Goal: Transaction & Acquisition: Purchase product/service

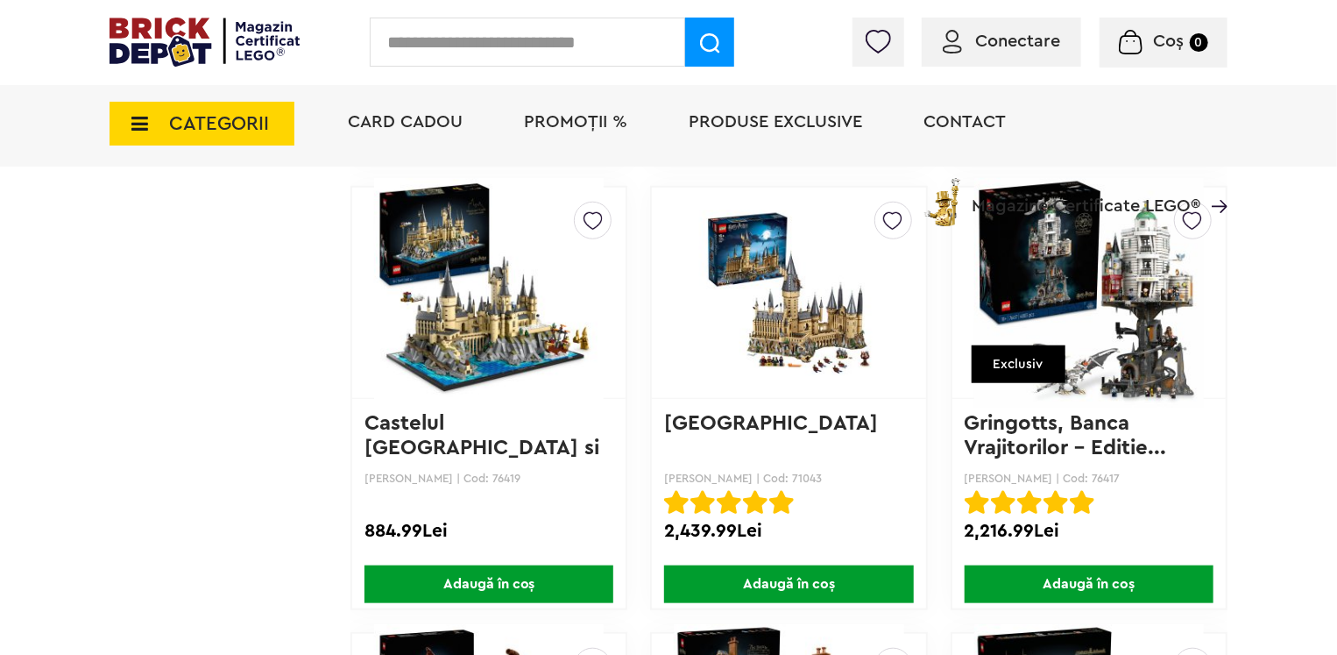
scroll to position [7272, 0]
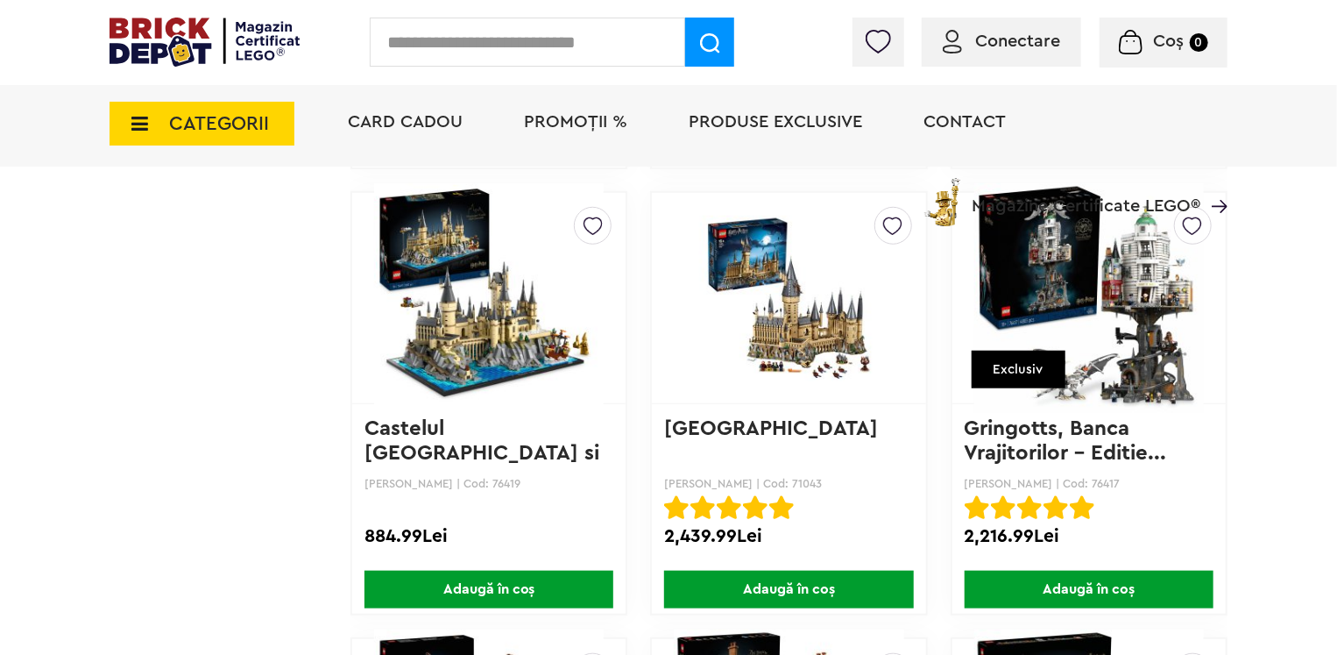
click at [496, 337] on img at bounding box center [489, 297] width 230 height 245
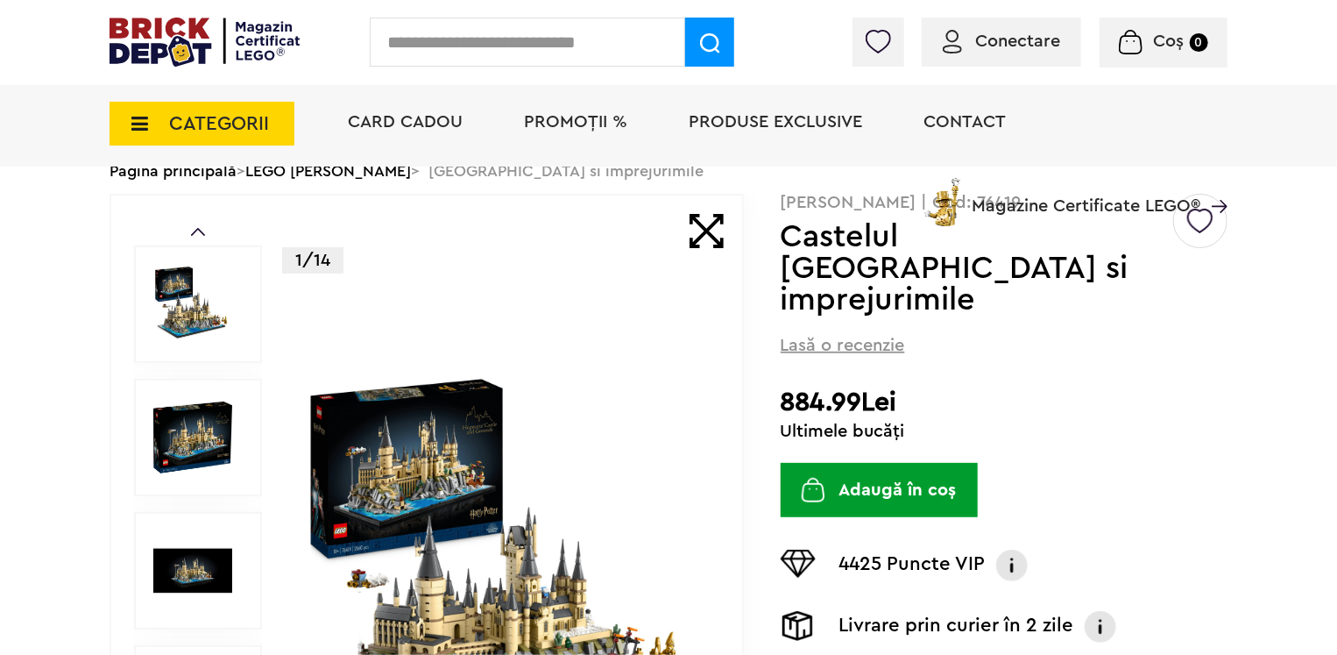
scroll to position [263, 0]
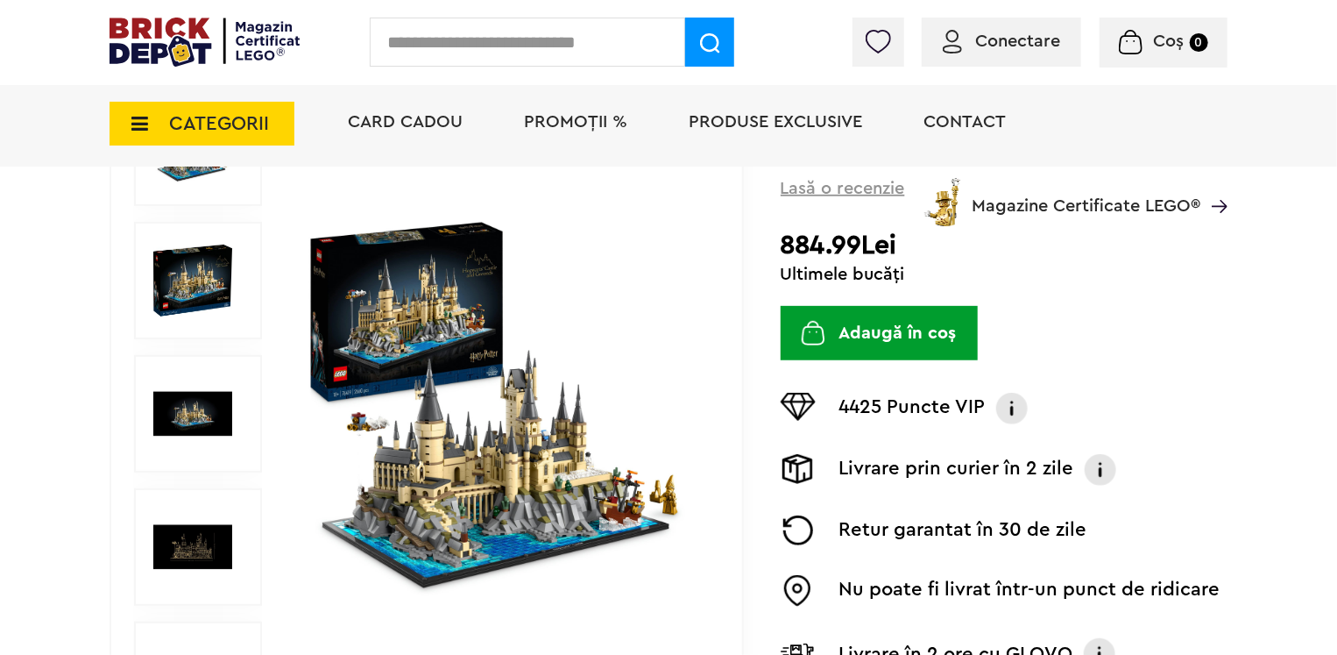
click at [484, 455] on img at bounding box center [503, 414] width 404 height 404
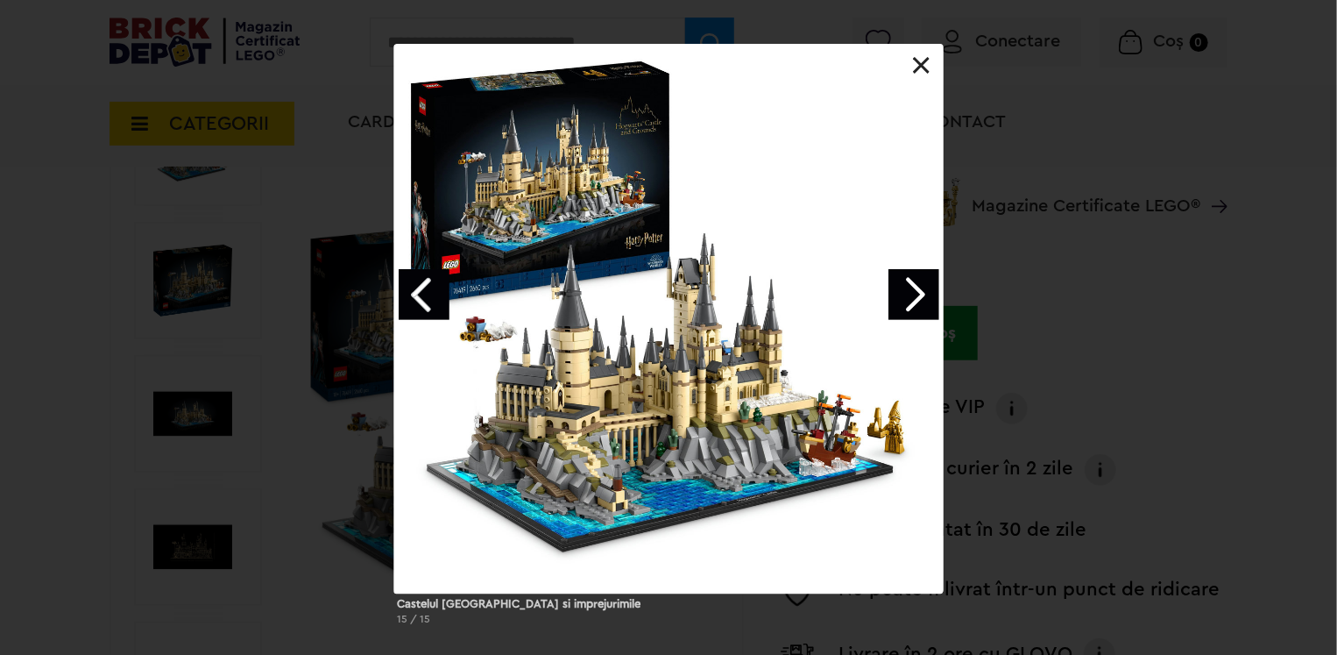
click at [916, 60] on link at bounding box center [922, 66] width 18 height 18
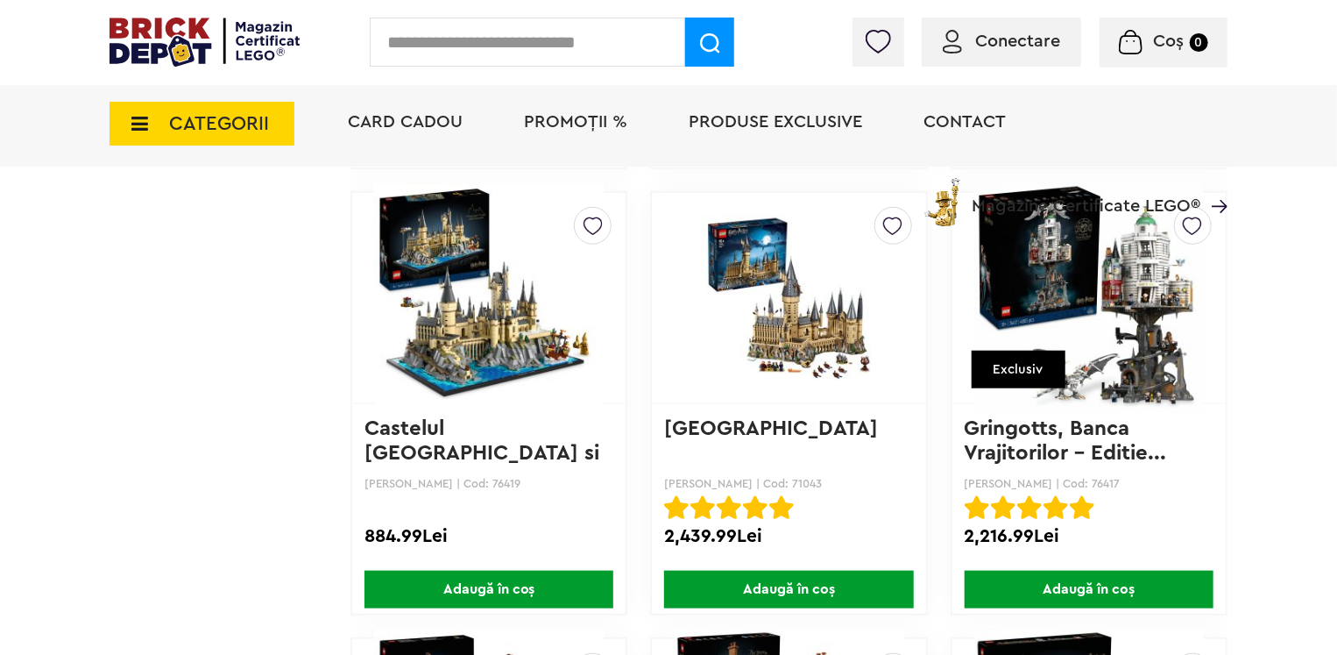
scroll to position [7272, 0]
click at [796, 313] on img at bounding box center [789, 297] width 230 height 177
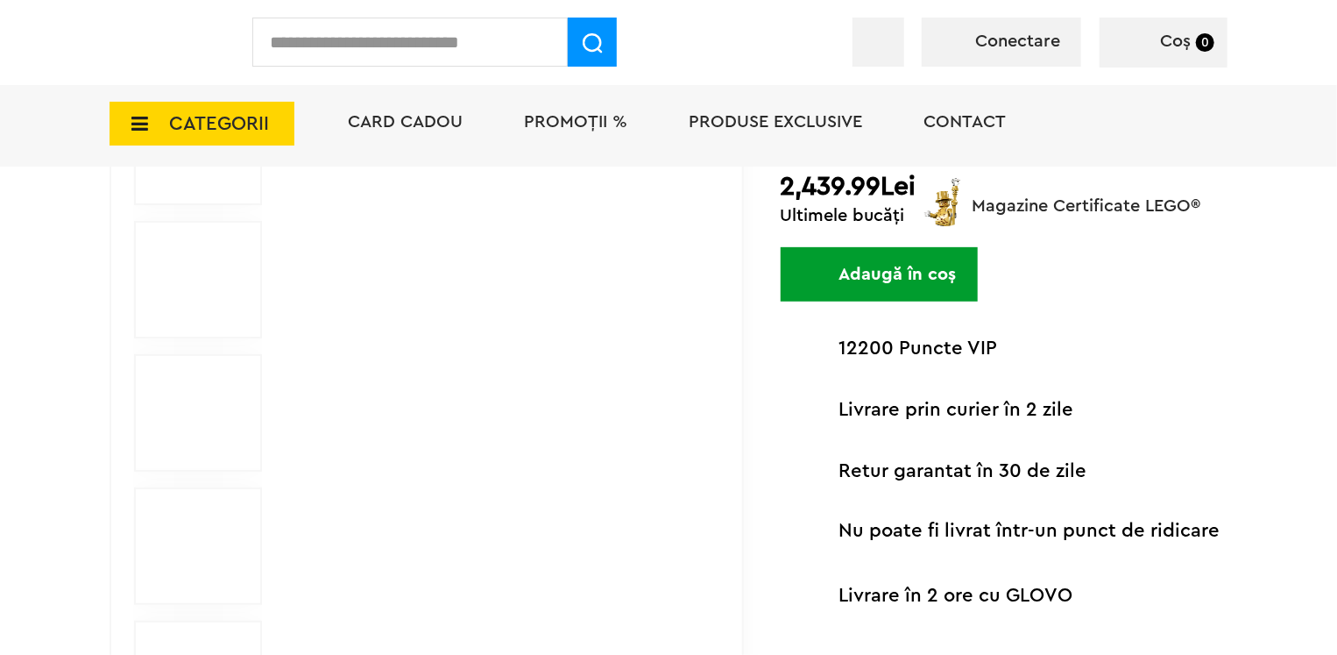
scroll to position [350, 0]
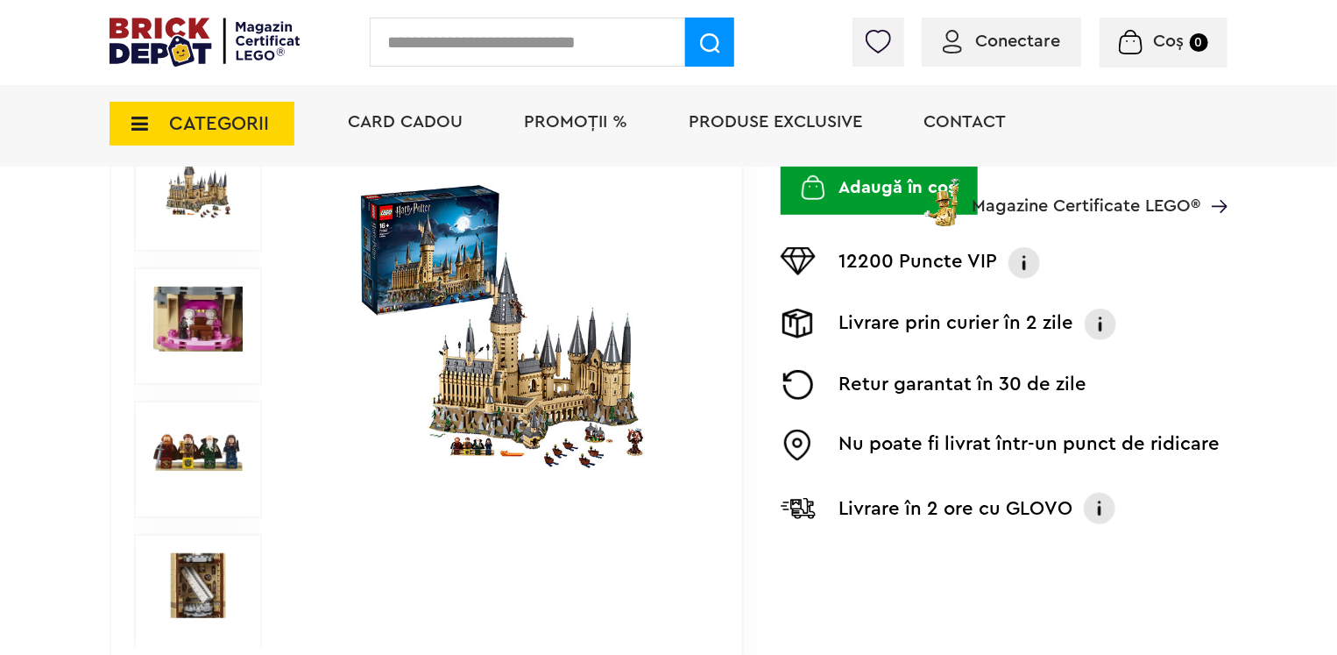
click at [526, 361] on img at bounding box center [503, 326] width 404 height 292
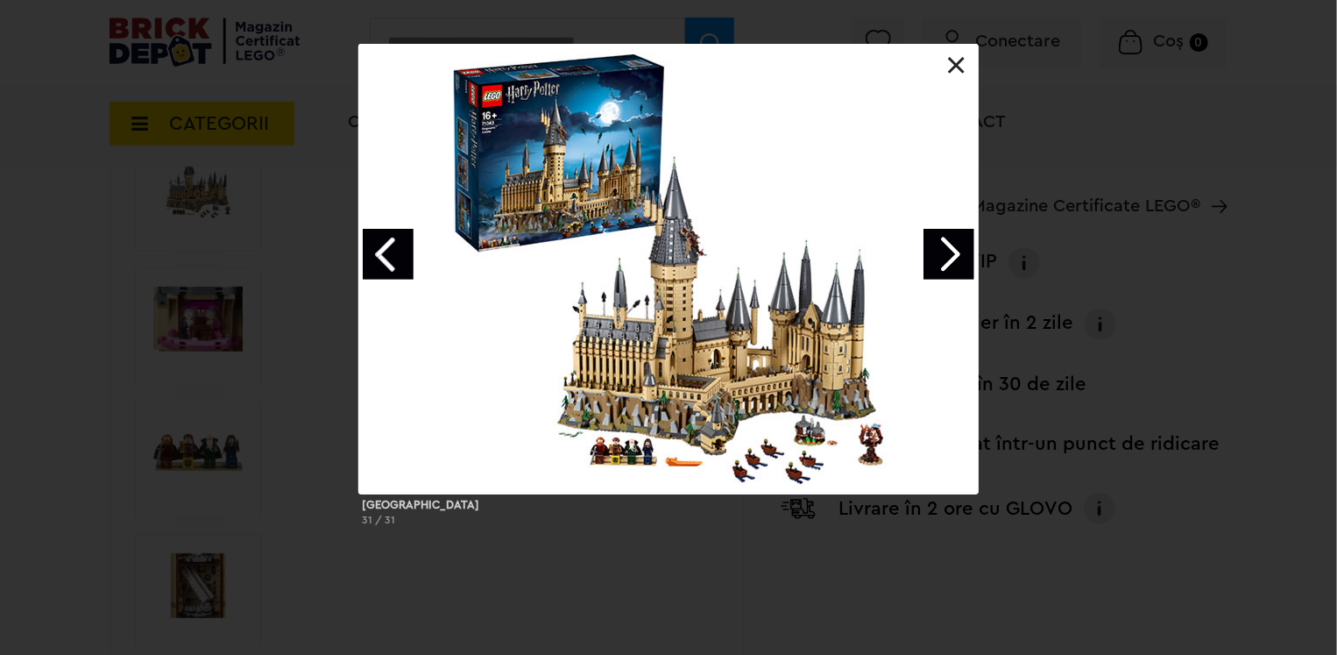
click at [952, 64] on link at bounding box center [957, 66] width 18 height 18
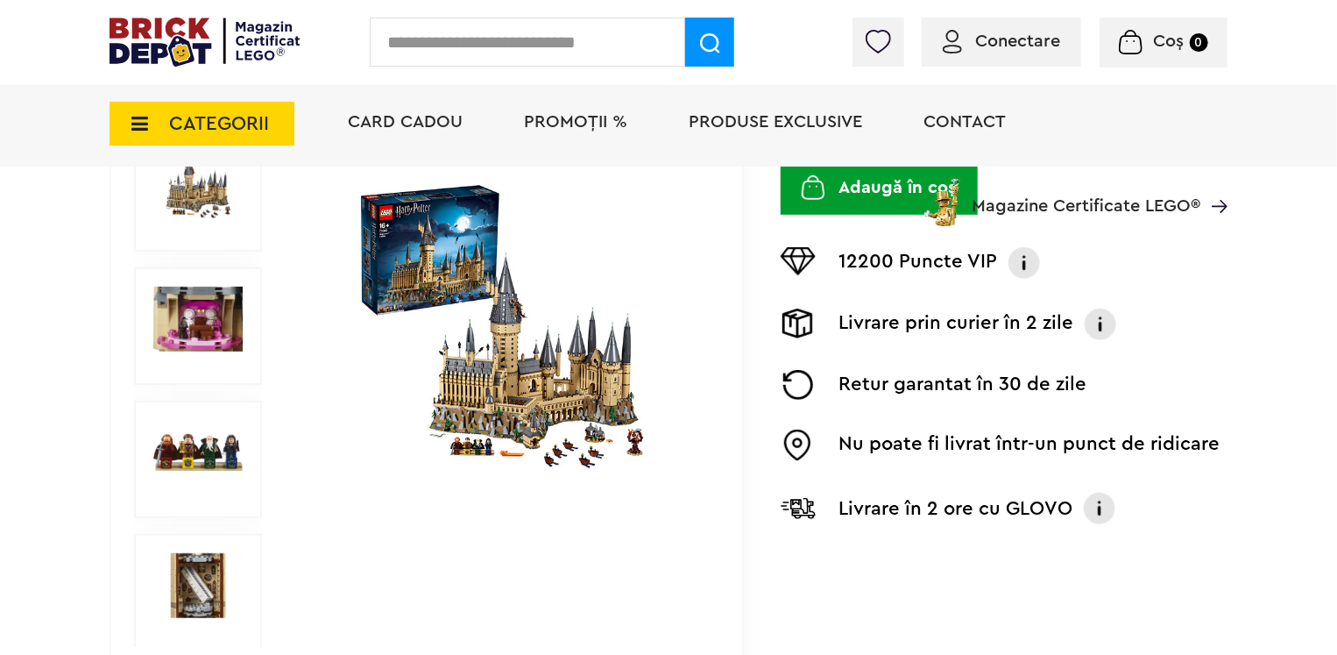
drag, startPoint x: 746, startPoint y: 304, endPoint x: 733, endPoint y: 306, distance: 13.3
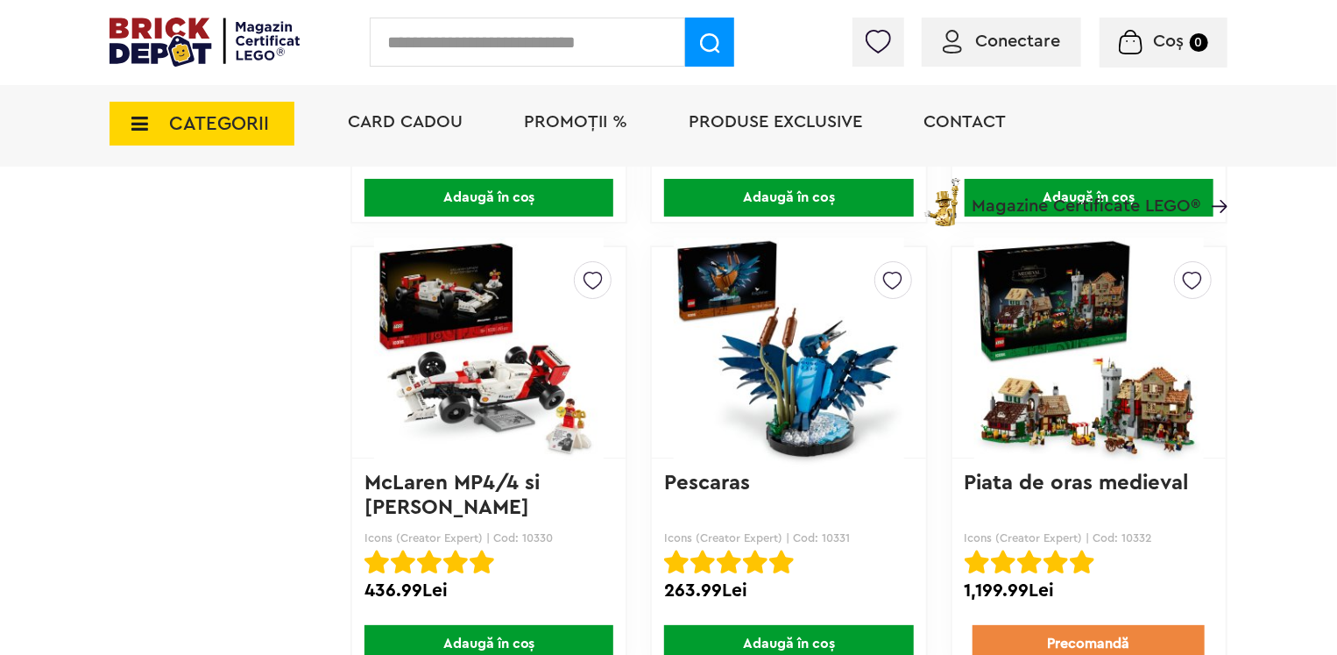
scroll to position [9900, 0]
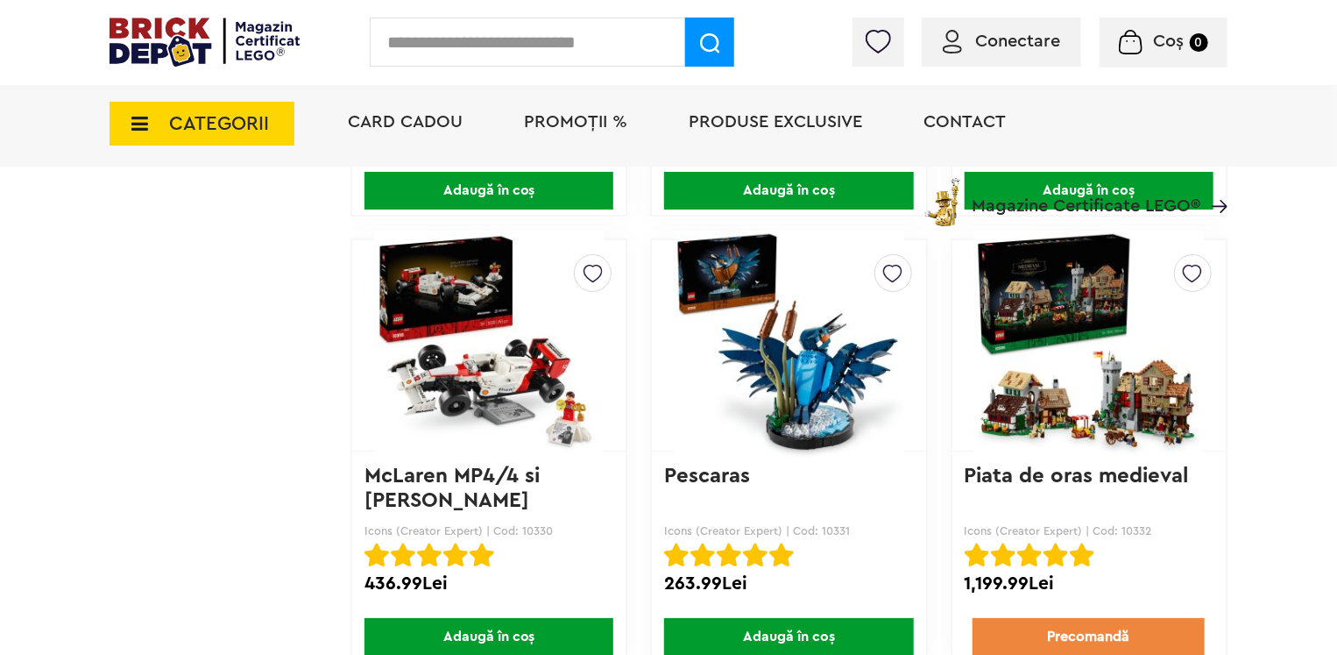
click at [1069, 389] on img at bounding box center [1089, 345] width 230 height 245
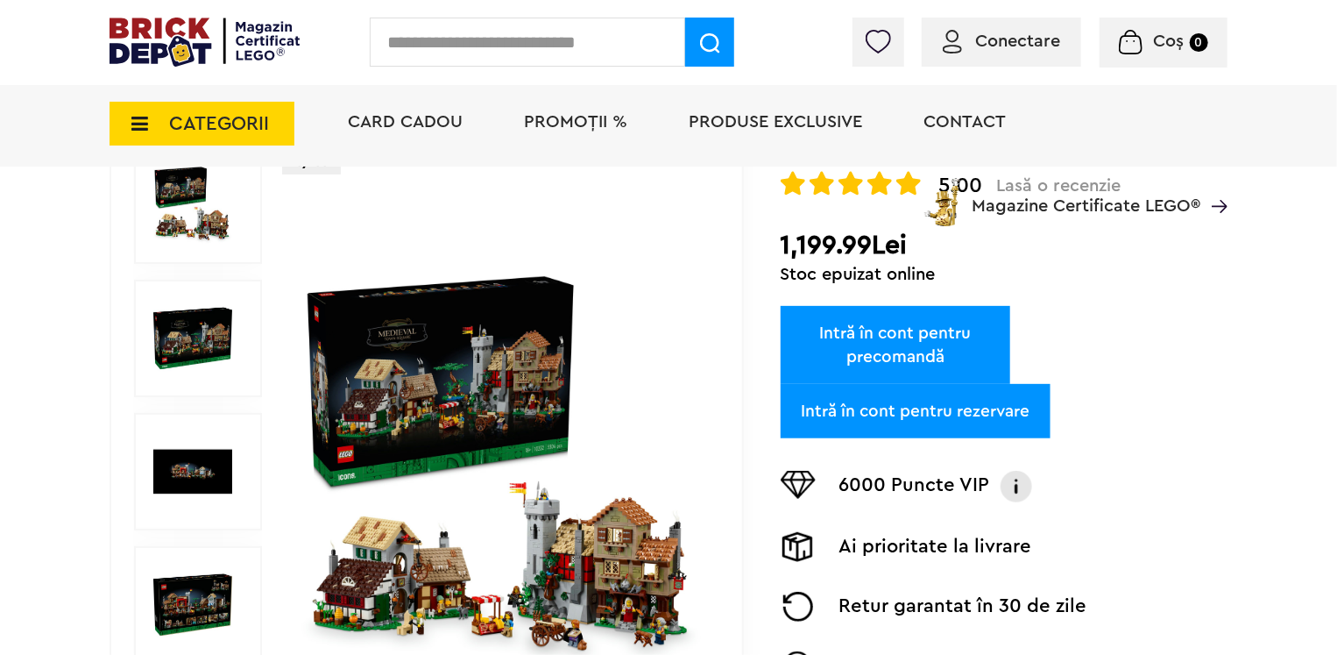
scroll to position [263, 0]
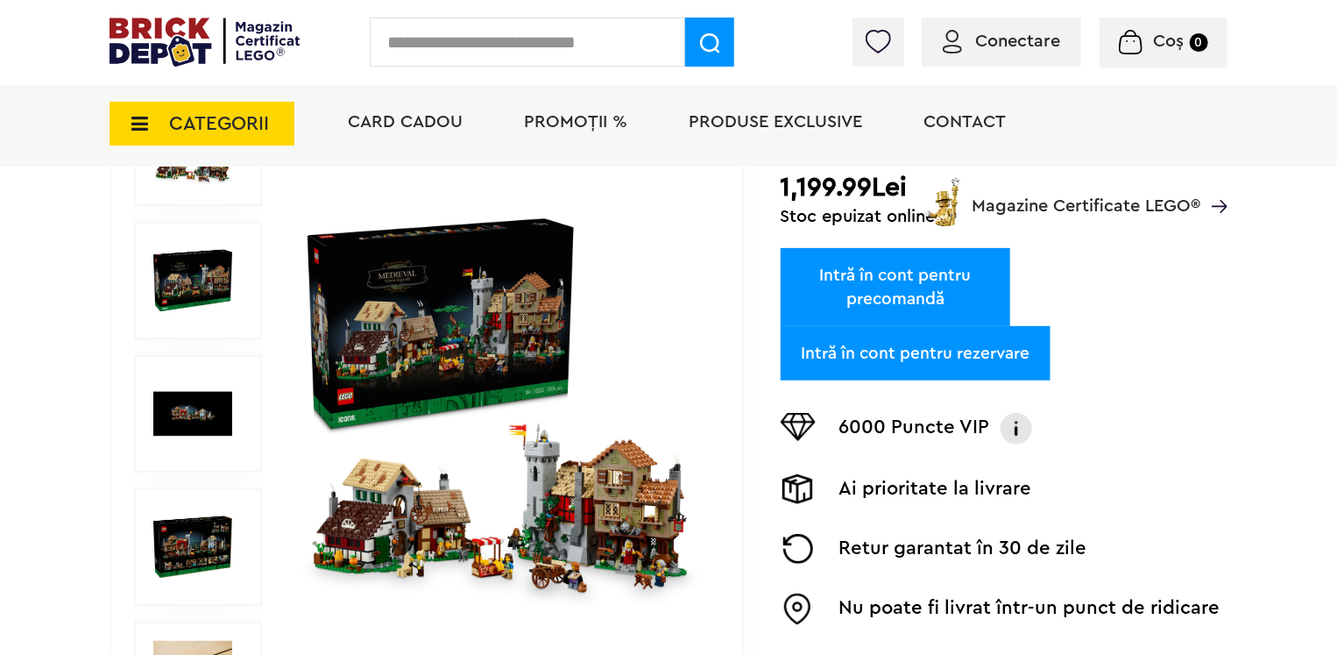
click at [453, 401] on img at bounding box center [503, 414] width 404 height 404
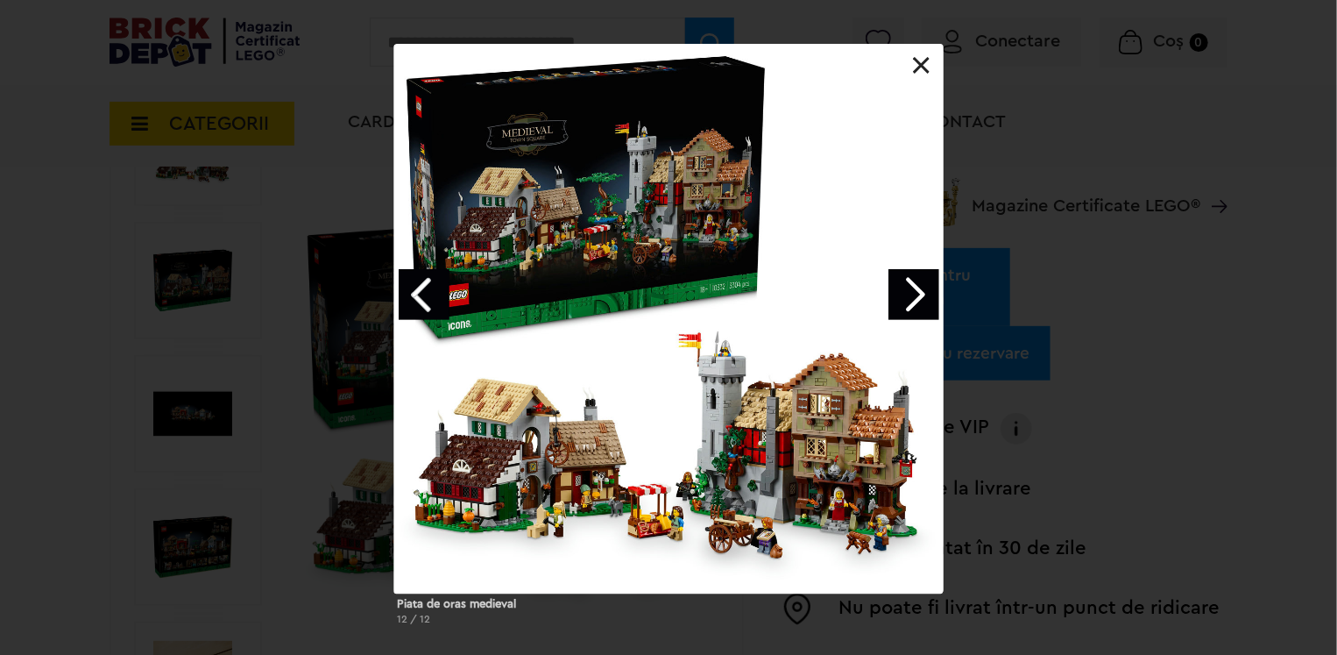
click at [909, 296] on link "Next image" at bounding box center [913, 294] width 51 height 51
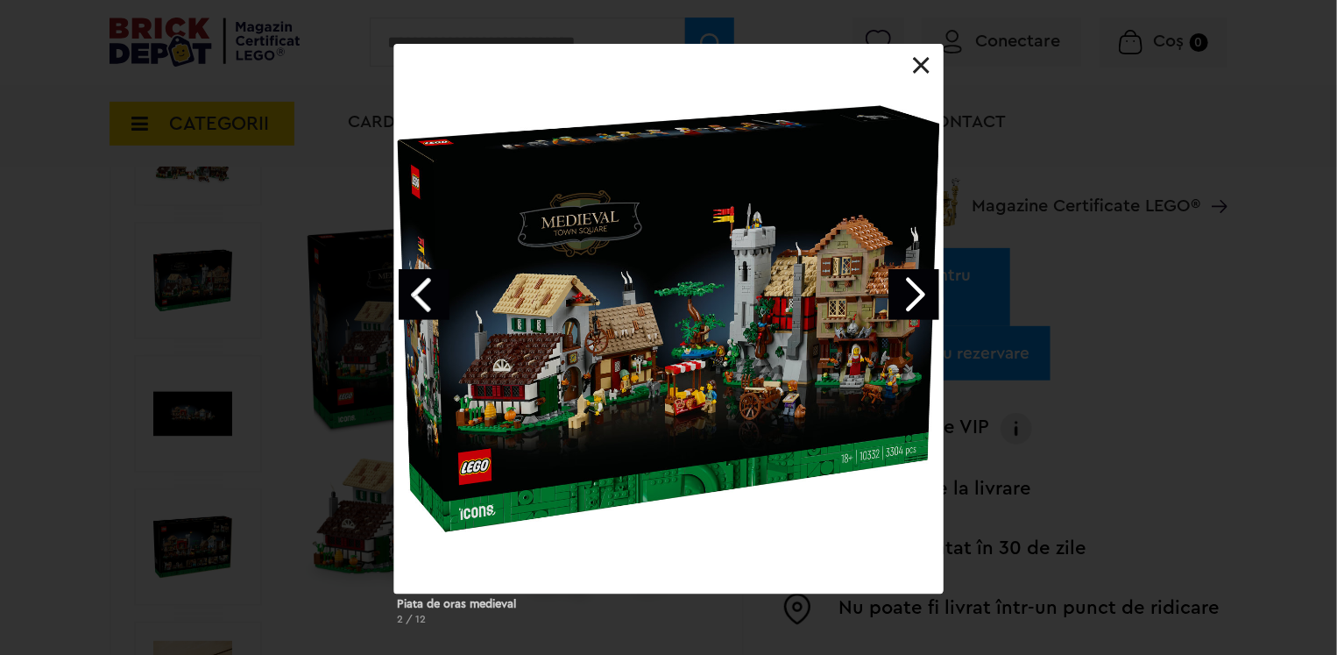
click at [909, 282] on link "Next image" at bounding box center [913, 294] width 51 height 51
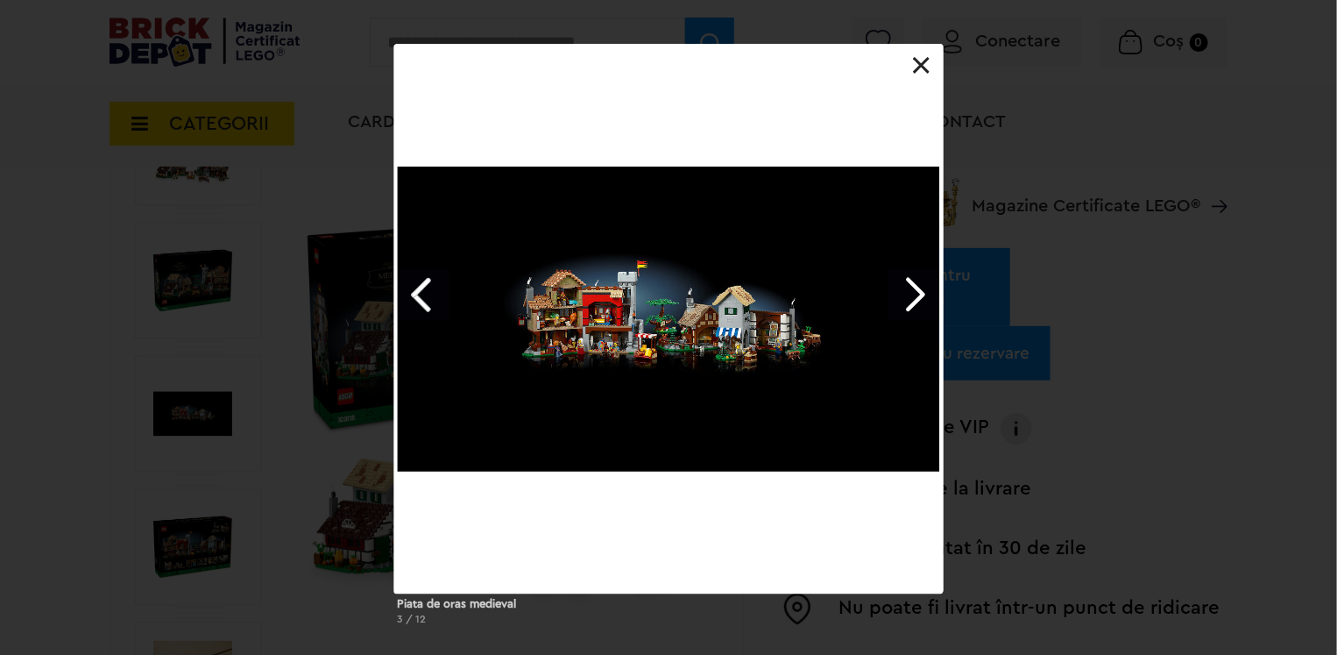
click at [909, 282] on link "Next image" at bounding box center [913, 294] width 51 height 51
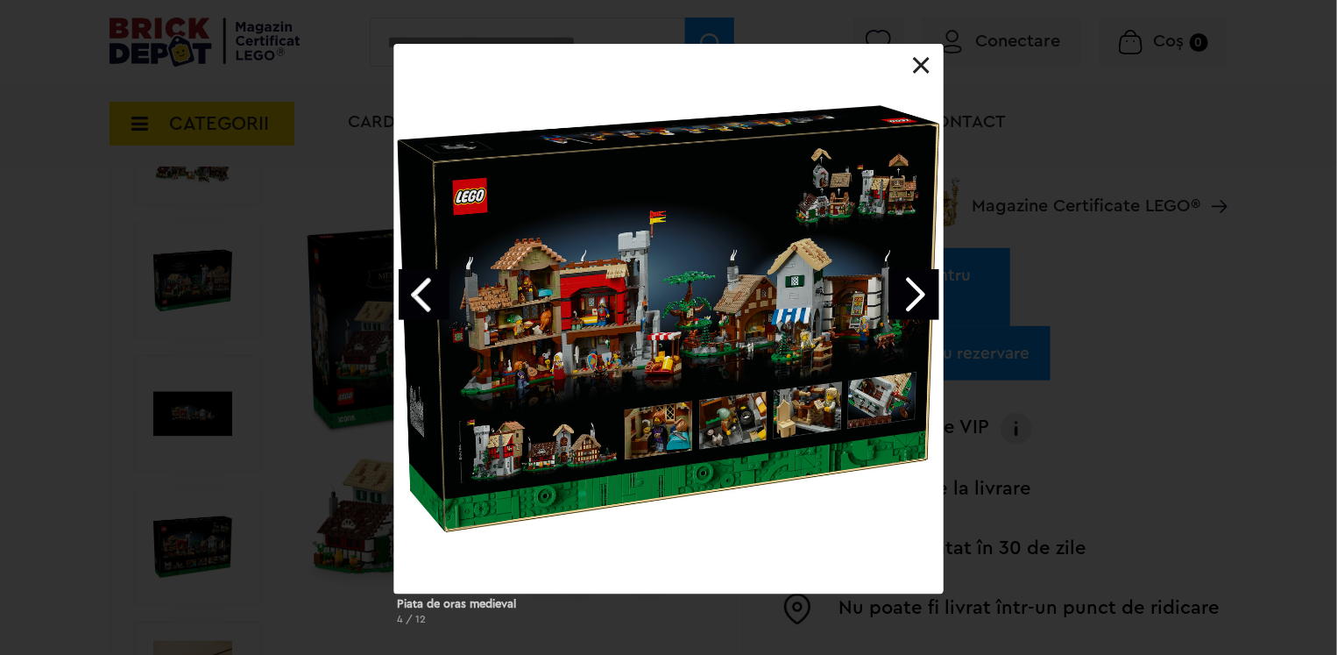
click at [911, 295] on link "Next image" at bounding box center [913, 294] width 51 height 51
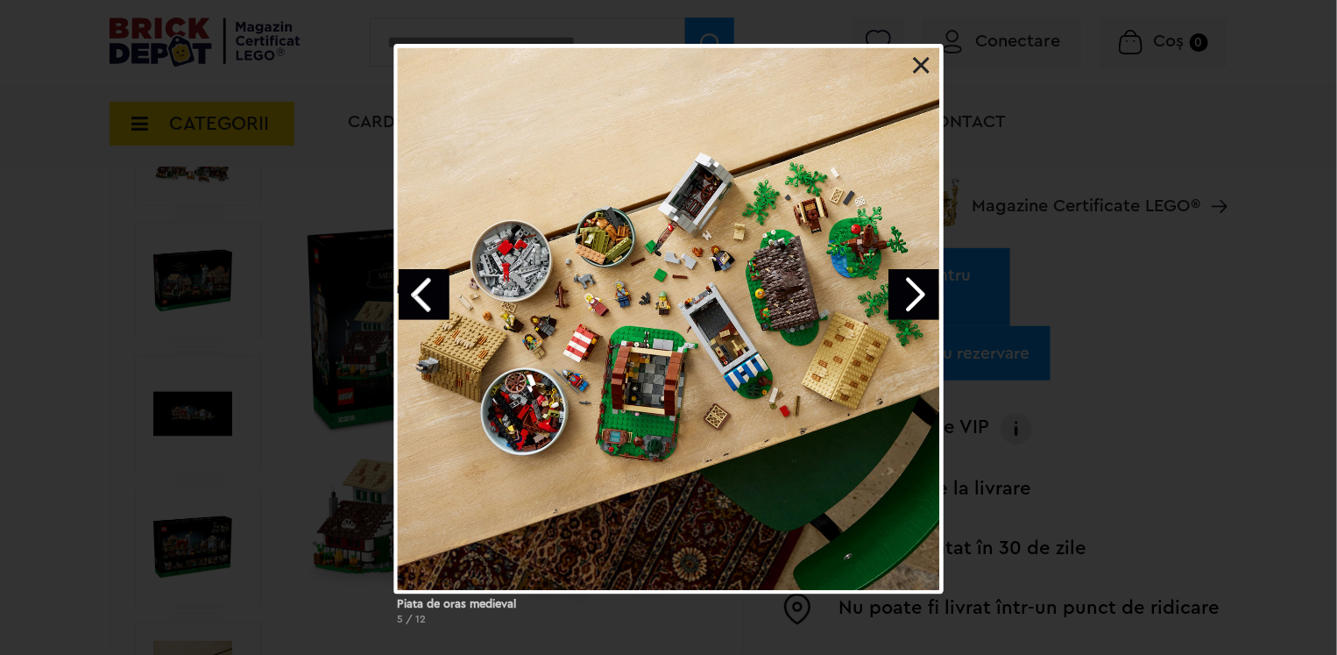
click at [911, 295] on link "Next image" at bounding box center [913, 294] width 51 height 51
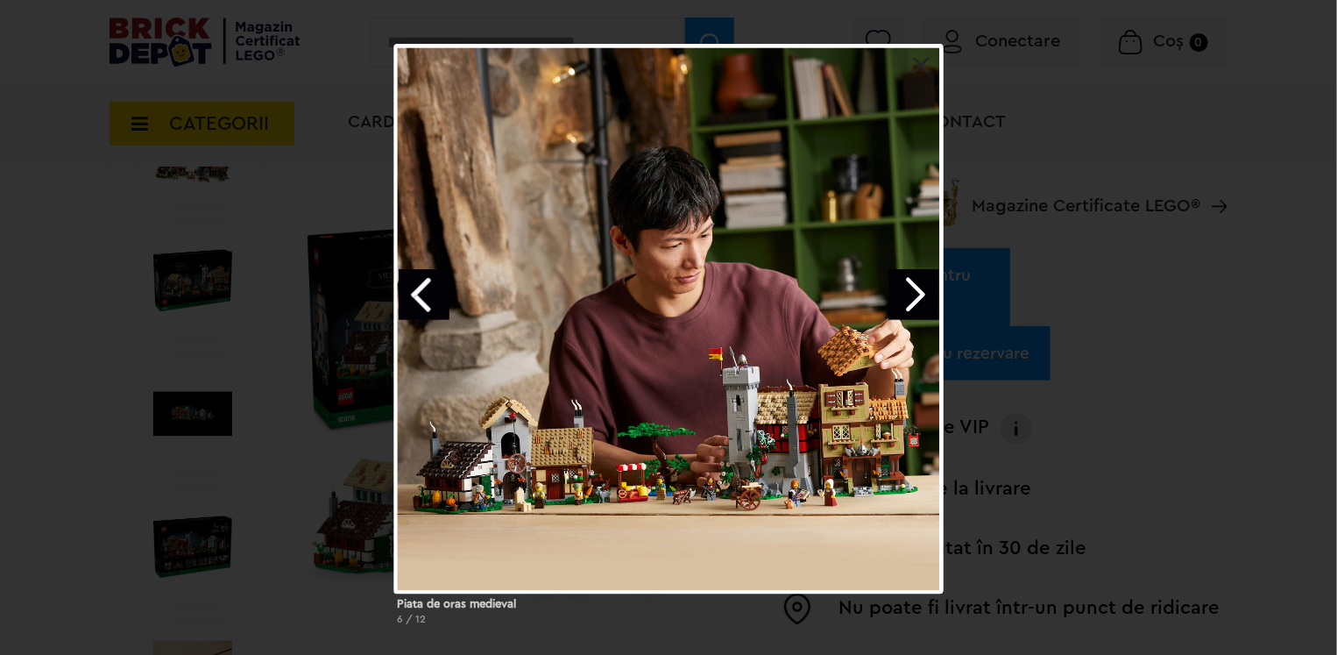
click at [911, 295] on link "Next image" at bounding box center [913, 294] width 51 height 51
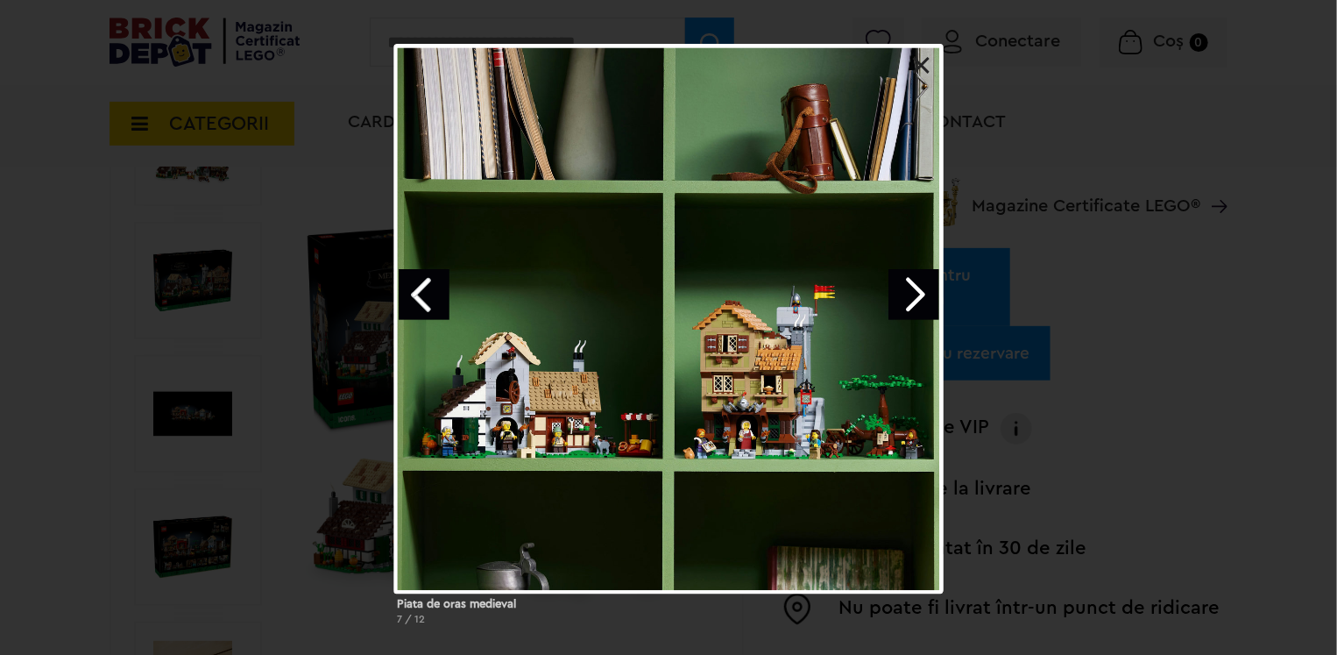
click at [911, 295] on link "Next image" at bounding box center [913, 294] width 51 height 51
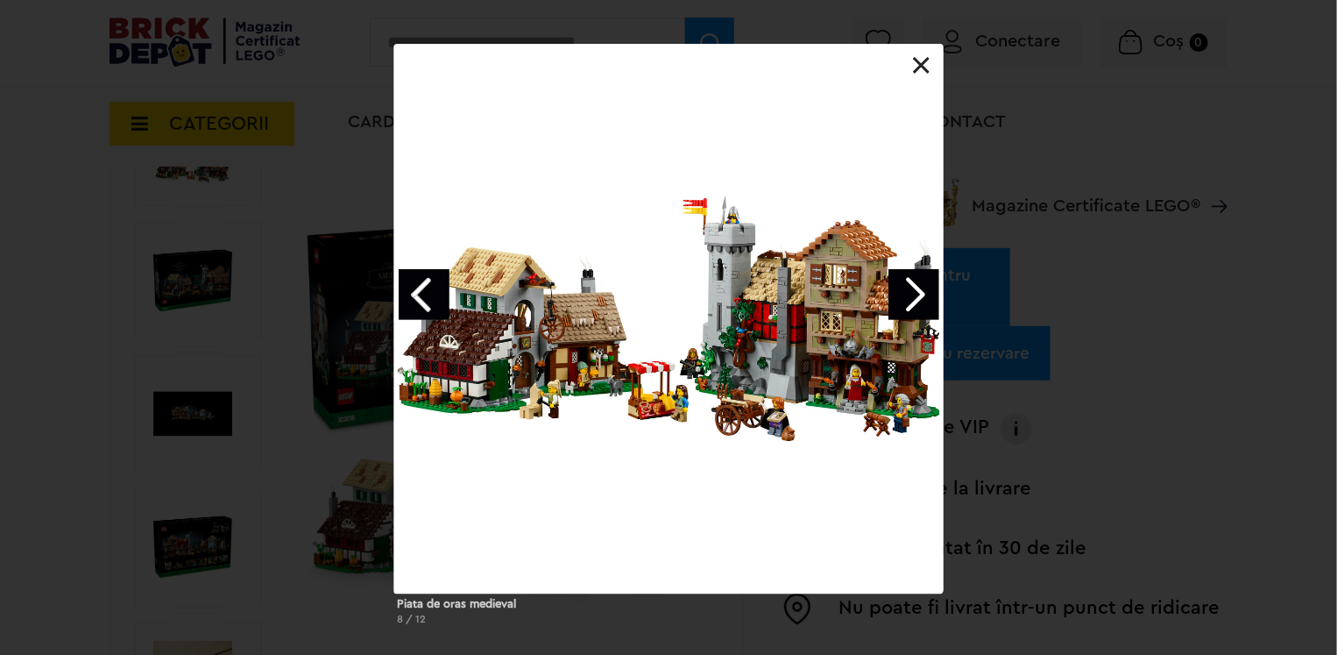
click at [911, 284] on link "Next image" at bounding box center [913, 294] width 51 height 51
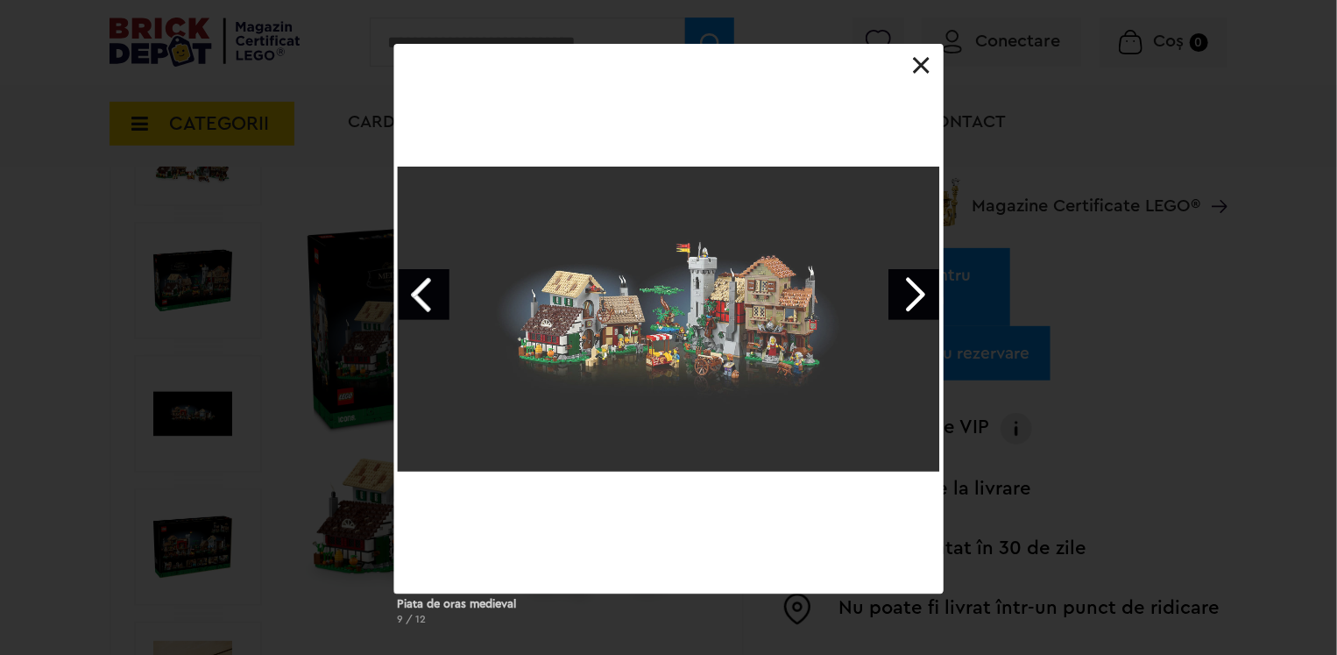
click at [911, 292] on link "Next image" at bounding box center [913, 294] width 51 height 51
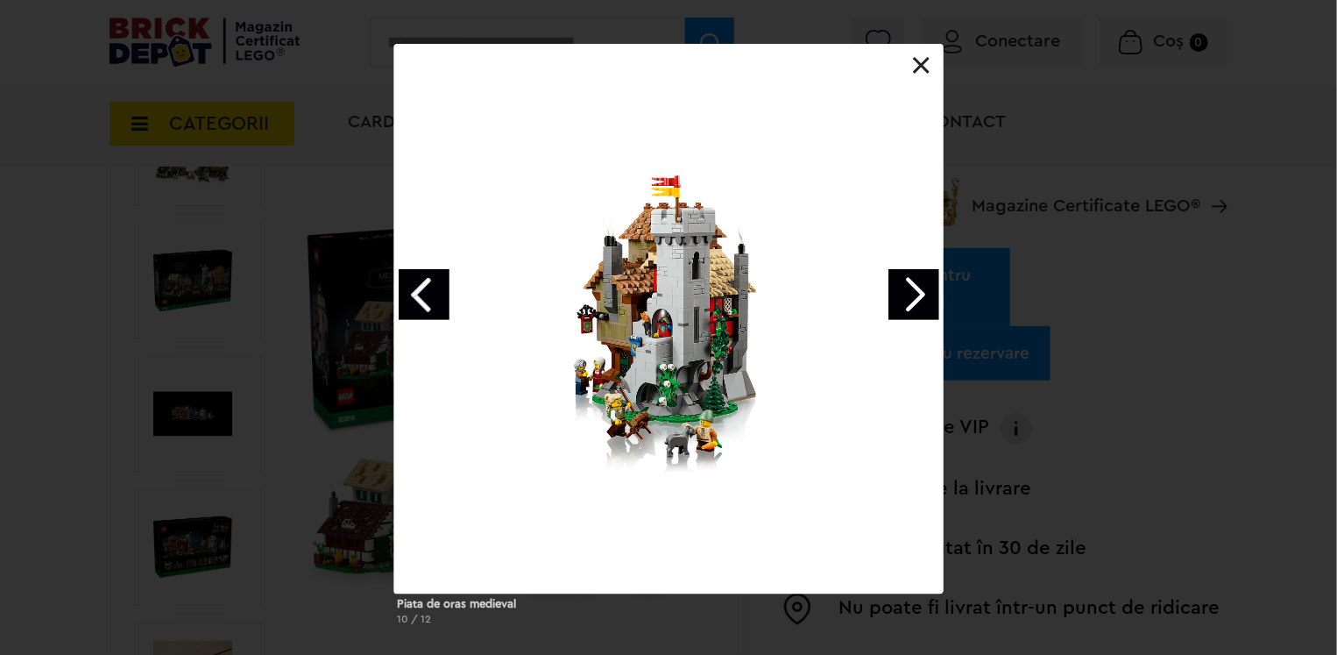
click at [917, 67] on link at bounding box center [922, 66] width 18 height 18
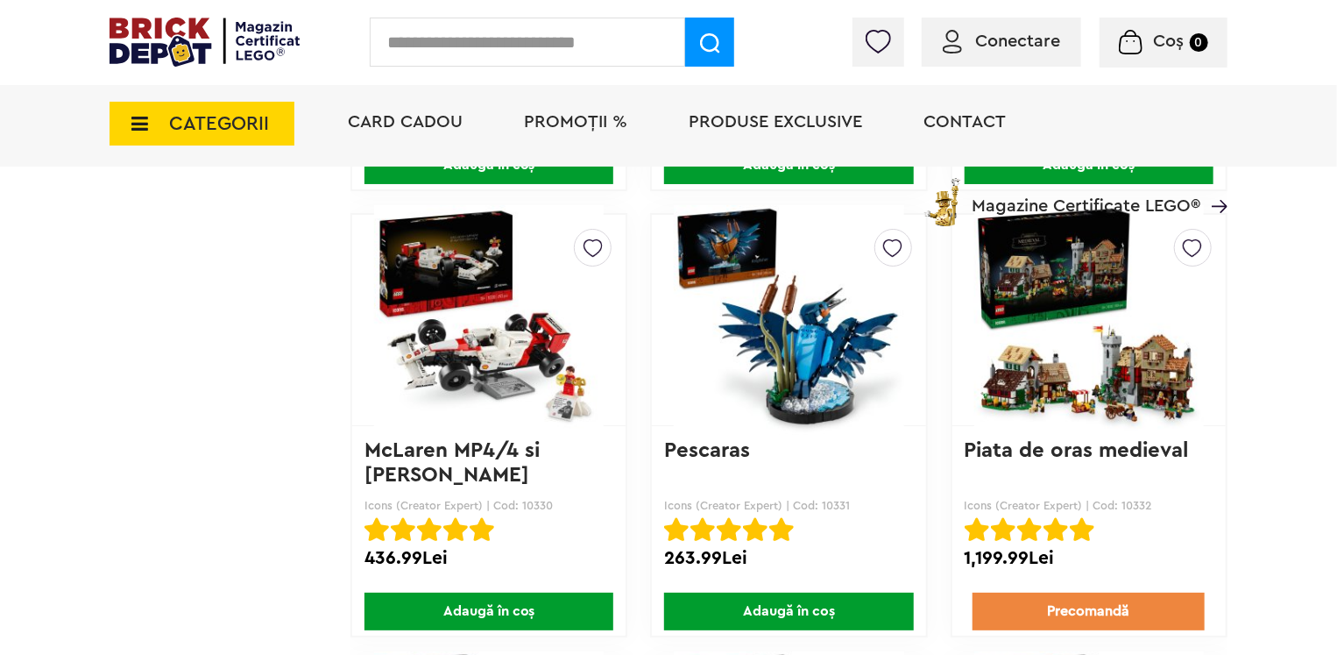
scroll to position [9900, 0]
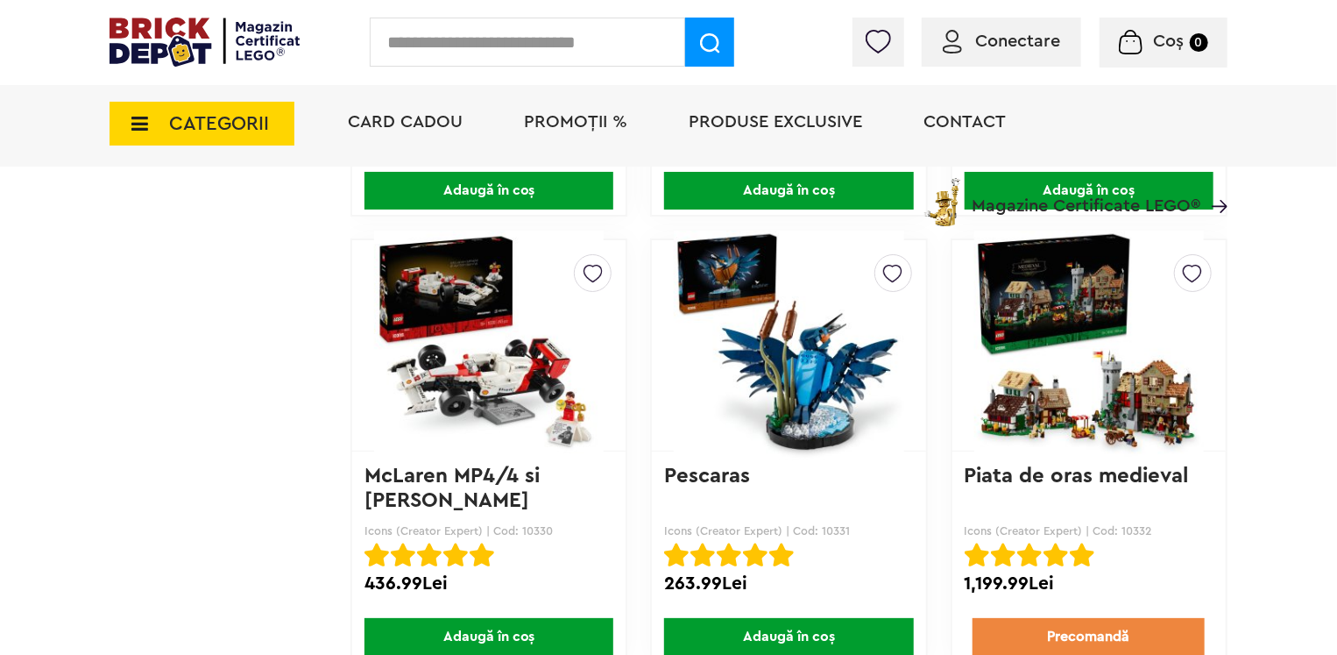
click at [1188, 255] on img at bounding box center [1192, 269] width 19 height 28
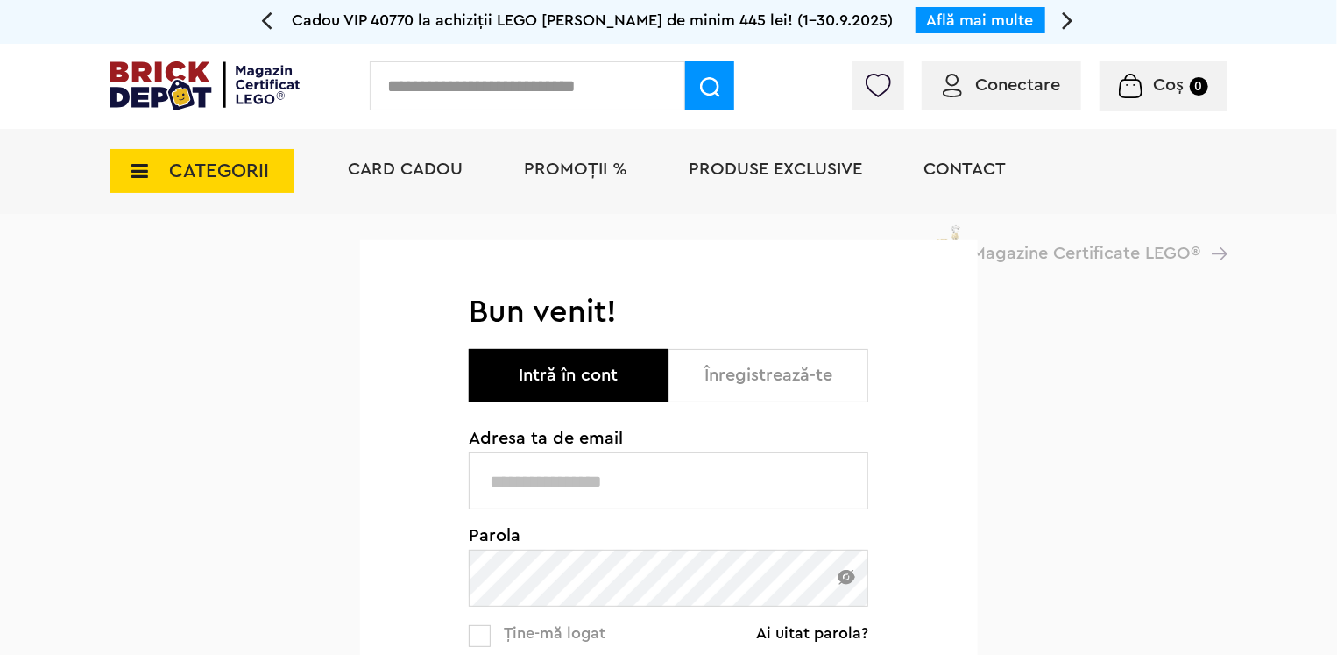
click at [554, 490] on input "text" at bounding box center [669, 480] width 400 height 57
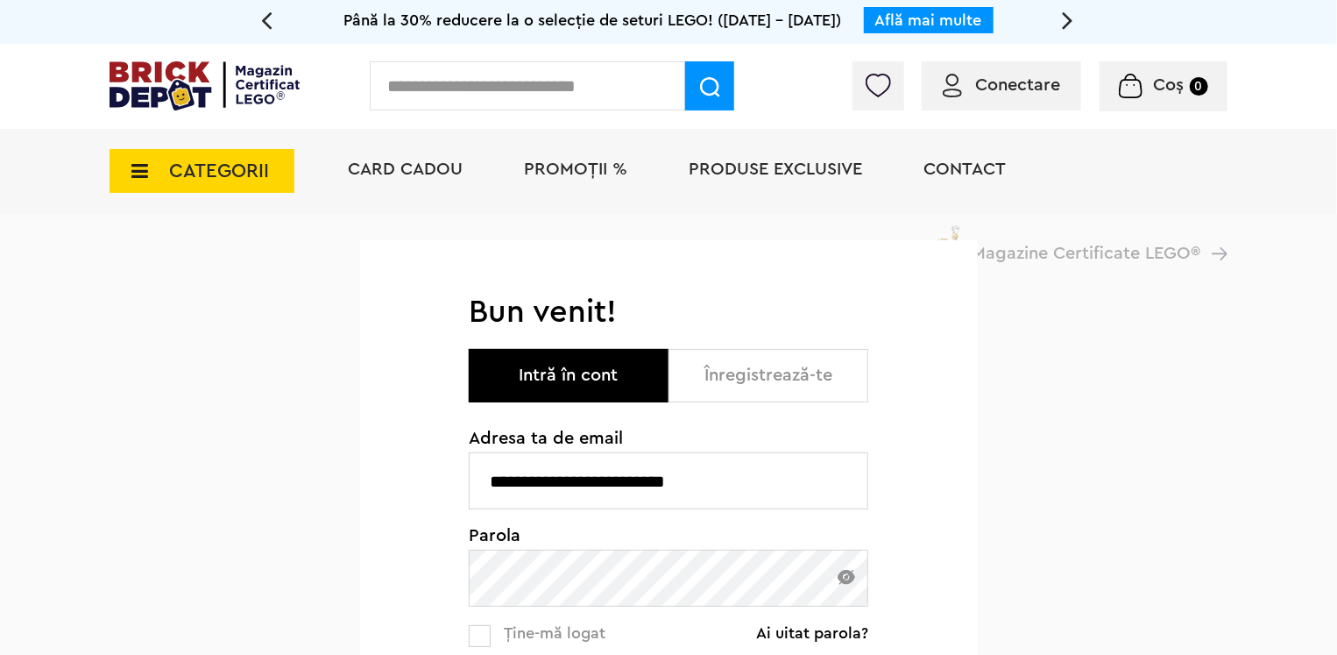
type input "**********"
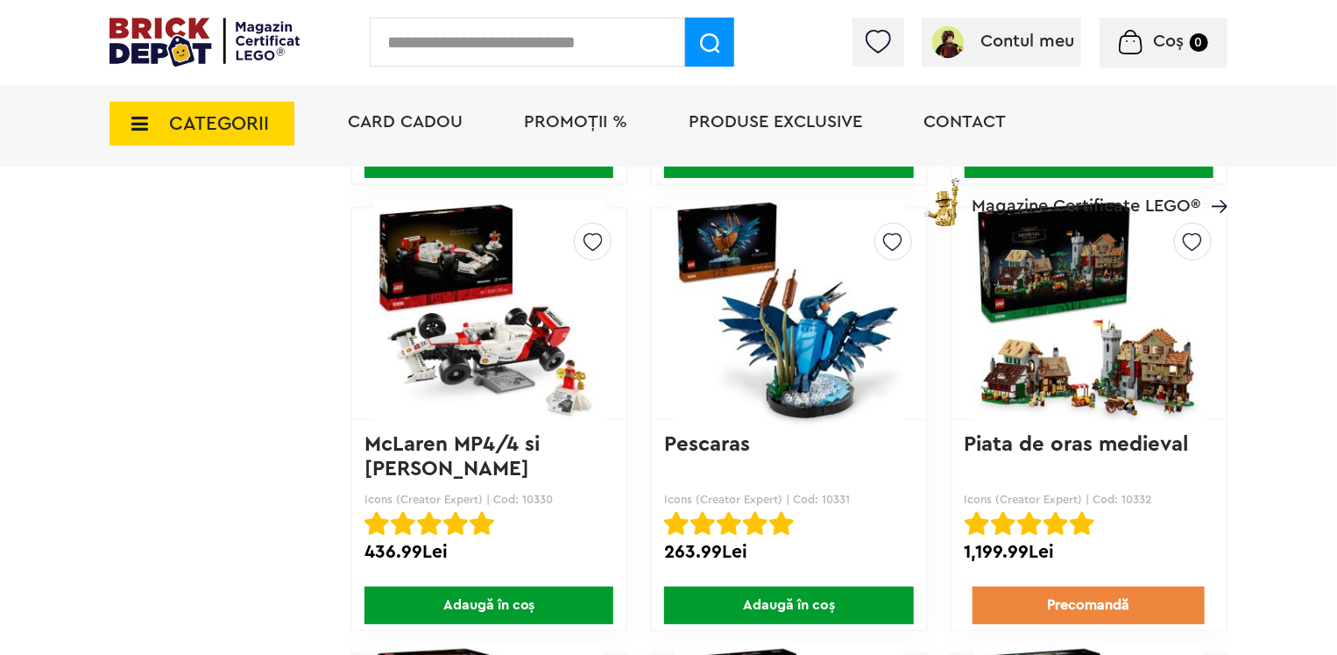
scroll to position [9930, 0]
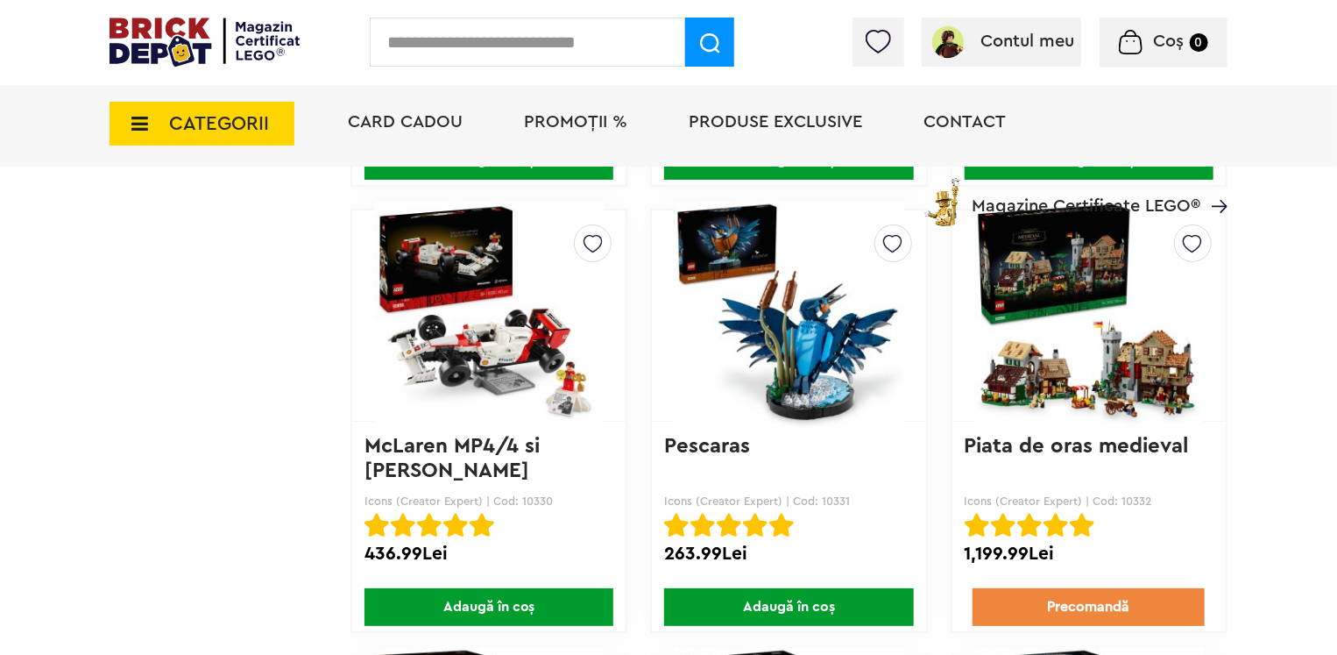
click at [1189, 228] on img at bounding box center [1192, 239] width 19 height 28
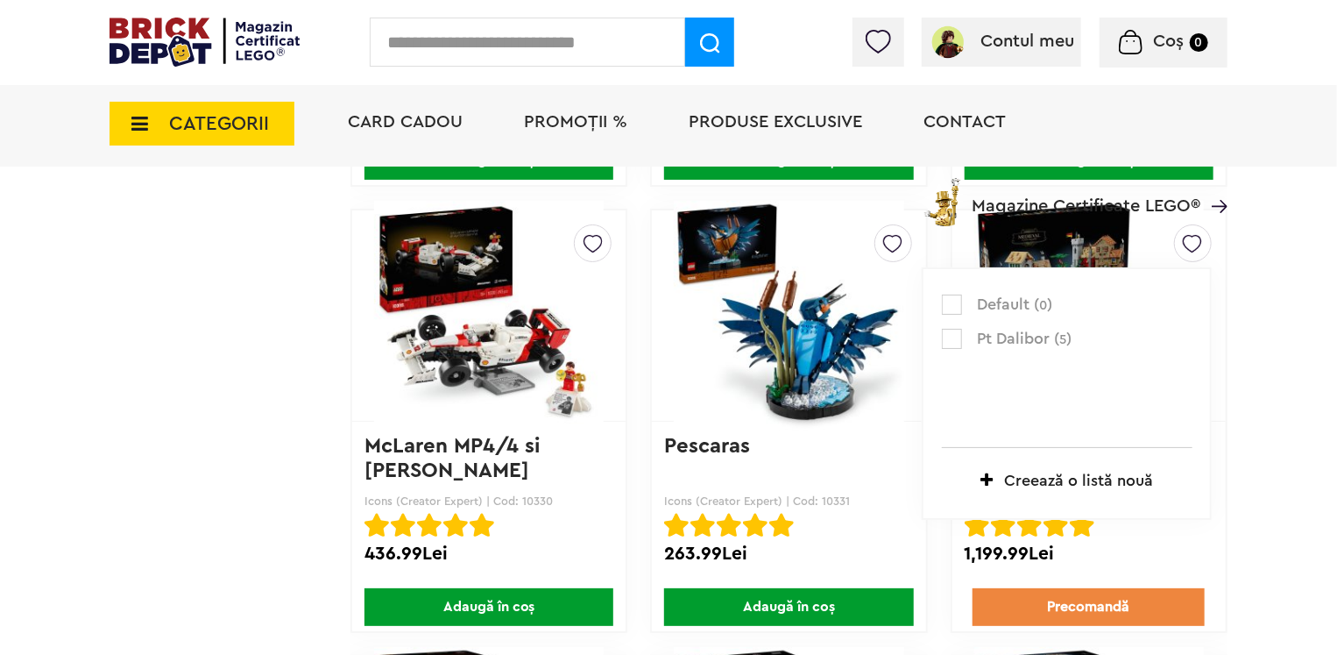
click at [945, 294] on label at bounding box center [952, 304] width 20 height 20
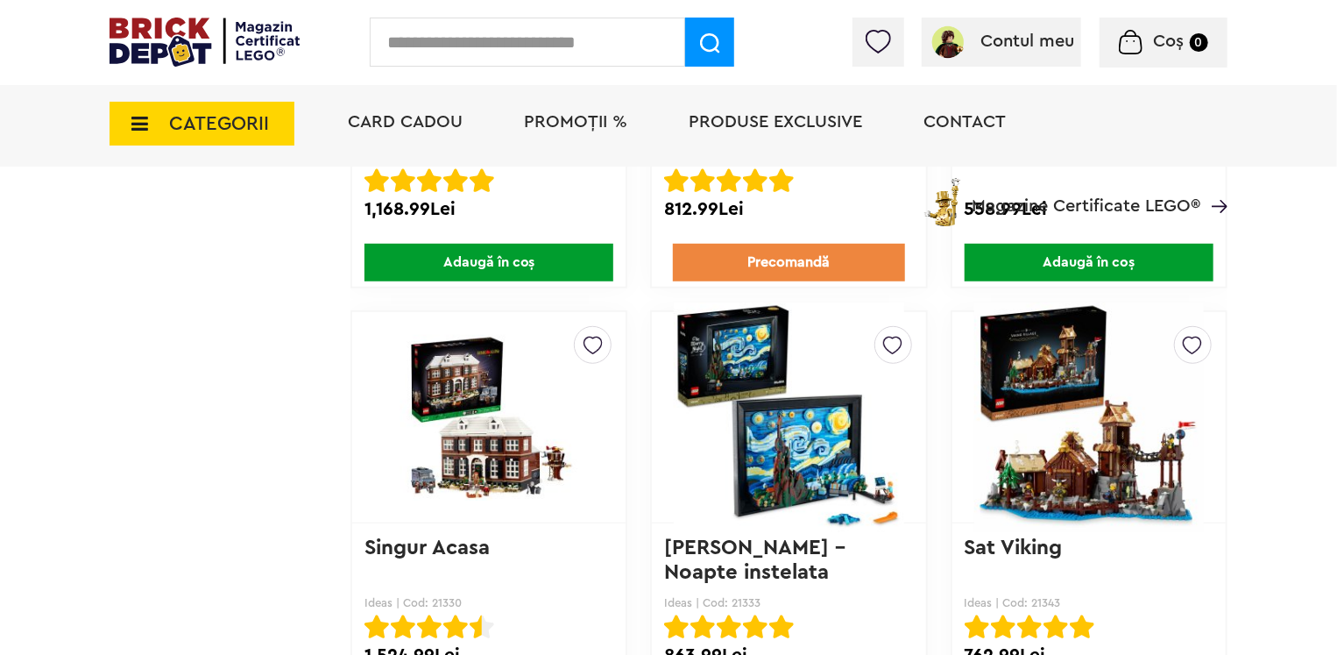
scroll to position [13873, 0]
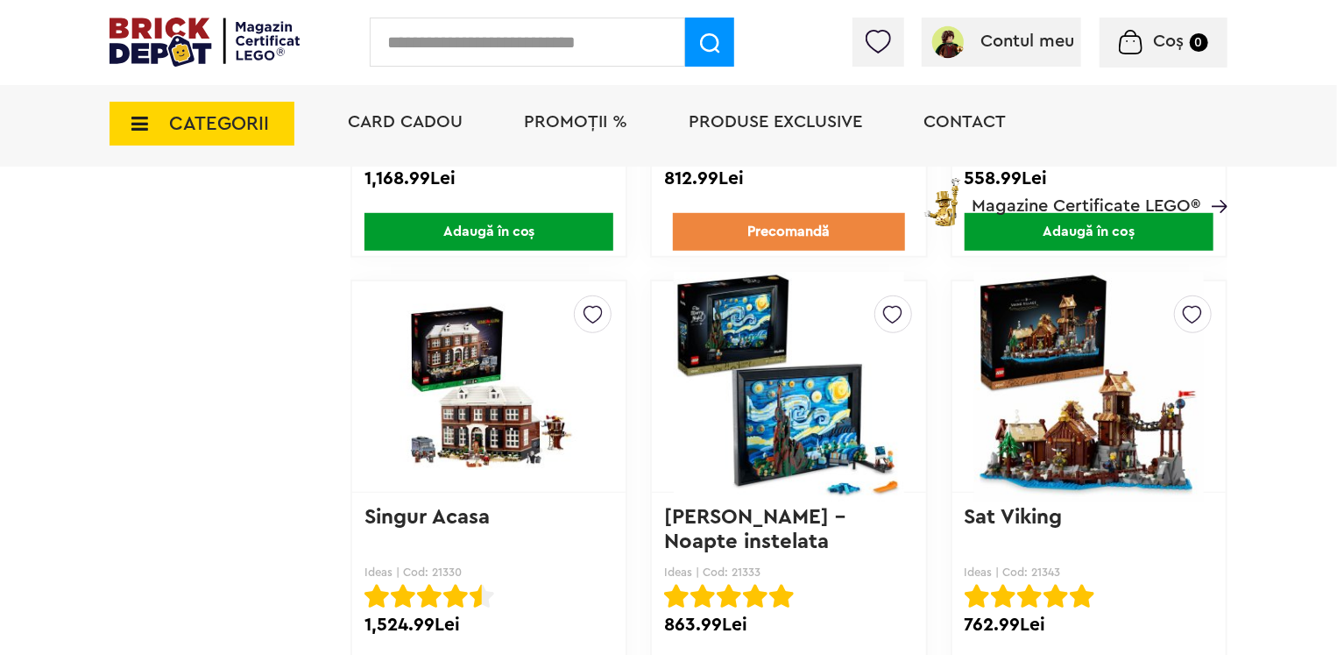
click at [1061, 383] on img at bounding box center [1089, 386] width 230 height 245
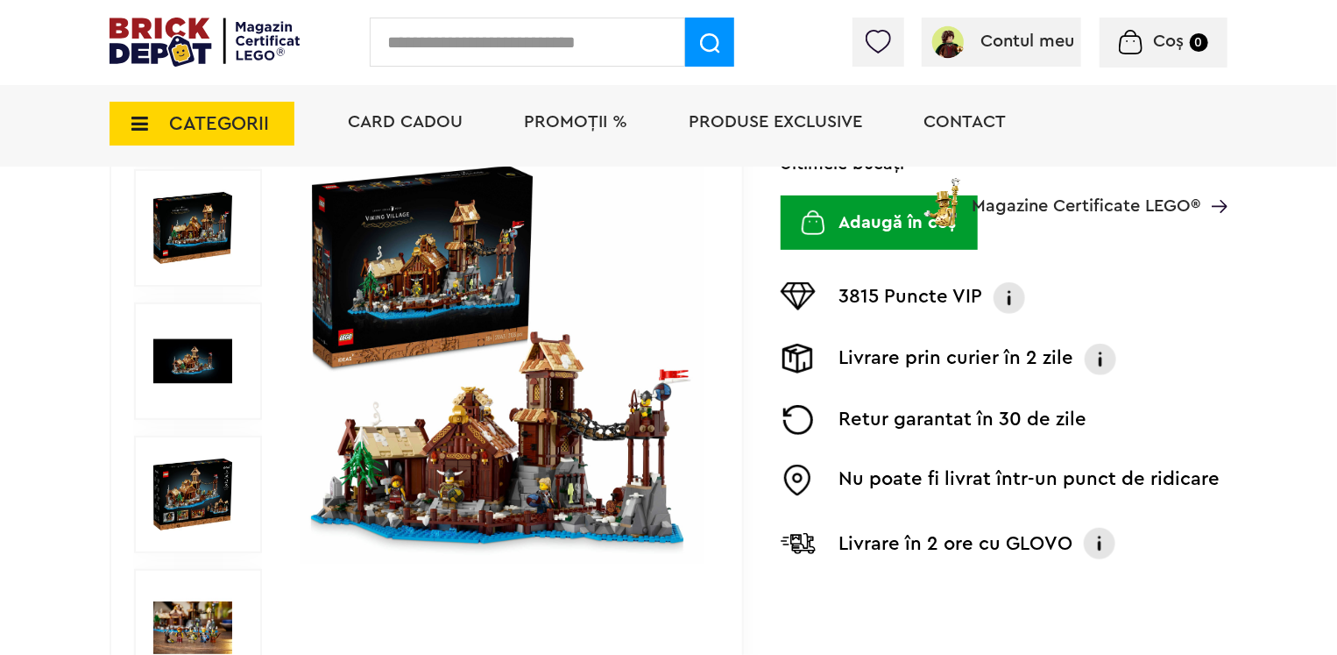
scroll to position [350, 0]
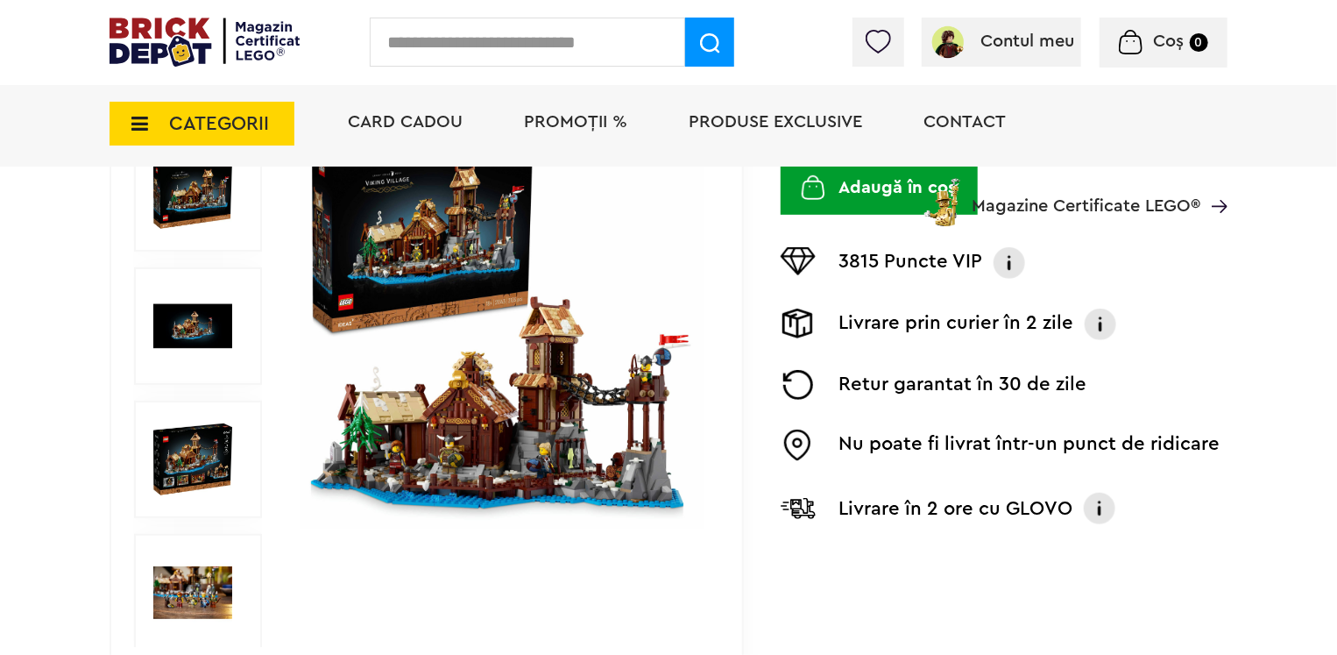
click at [473, 411] on img at bounding box center [503, 326] width 404 height 404
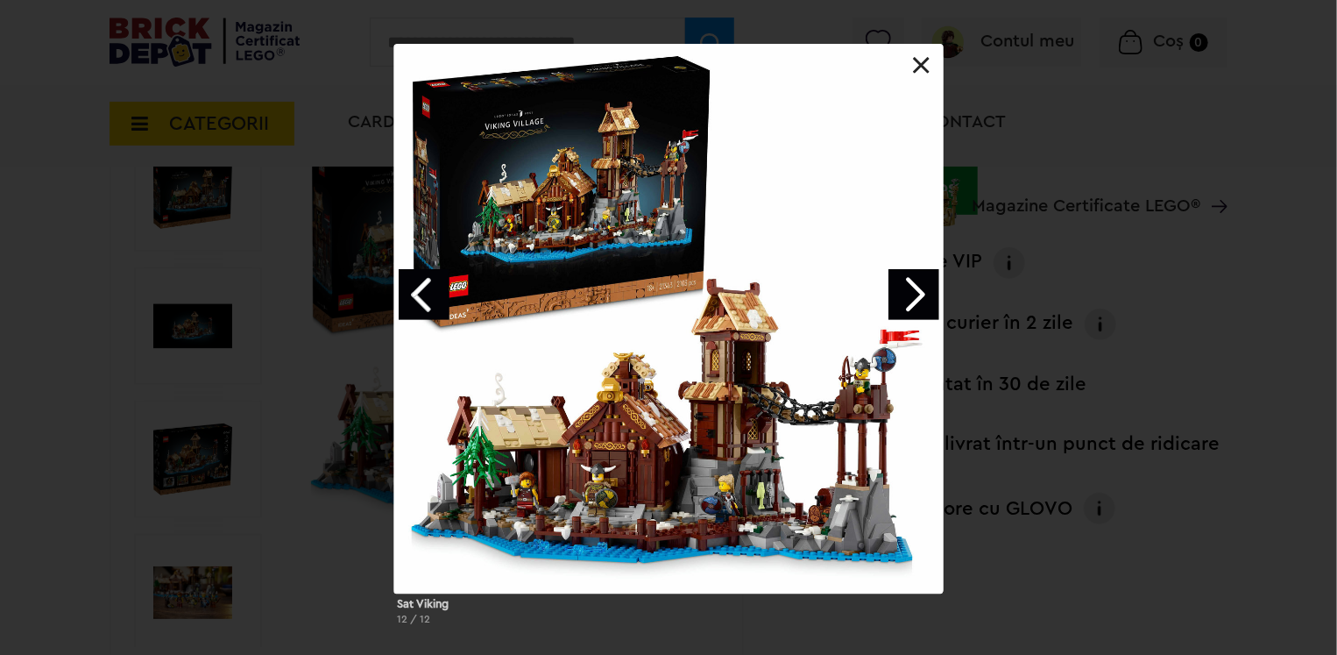
click at [915, 297] on link "Next image" at bounding box center [913, 294] width 51 height 51
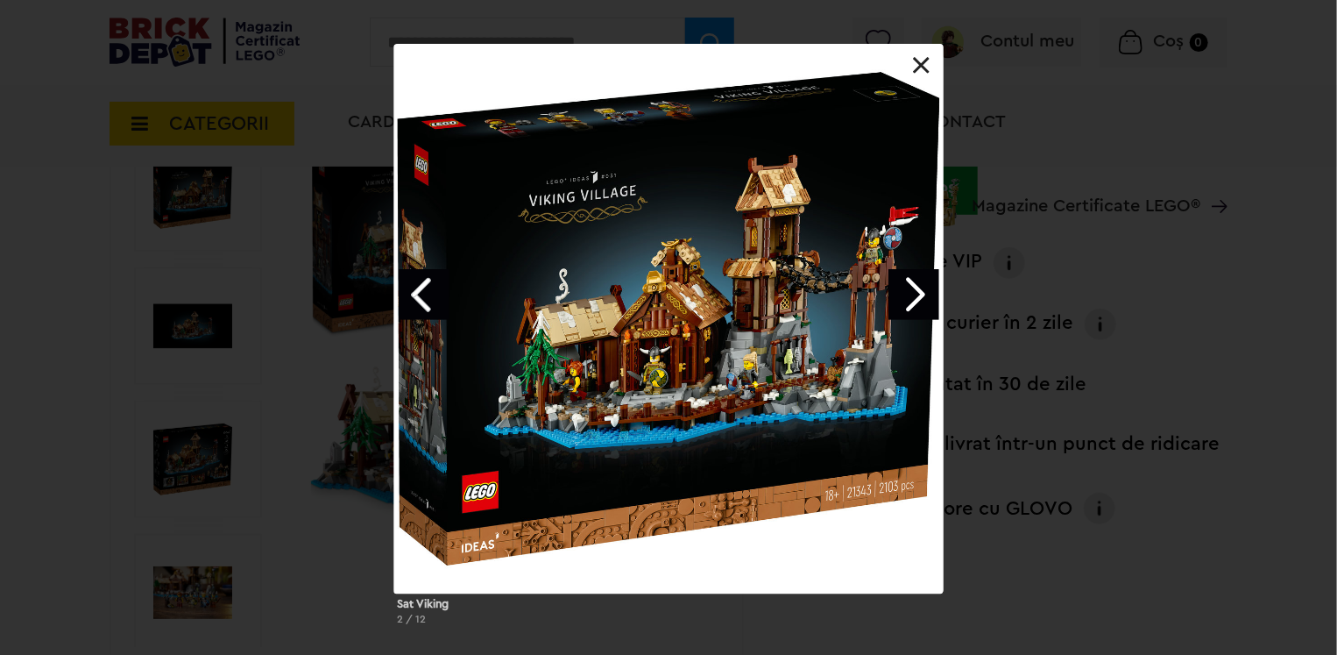
click at [915, 294] on link "Next image" at bounding box center [913, 294] width 51 height 51
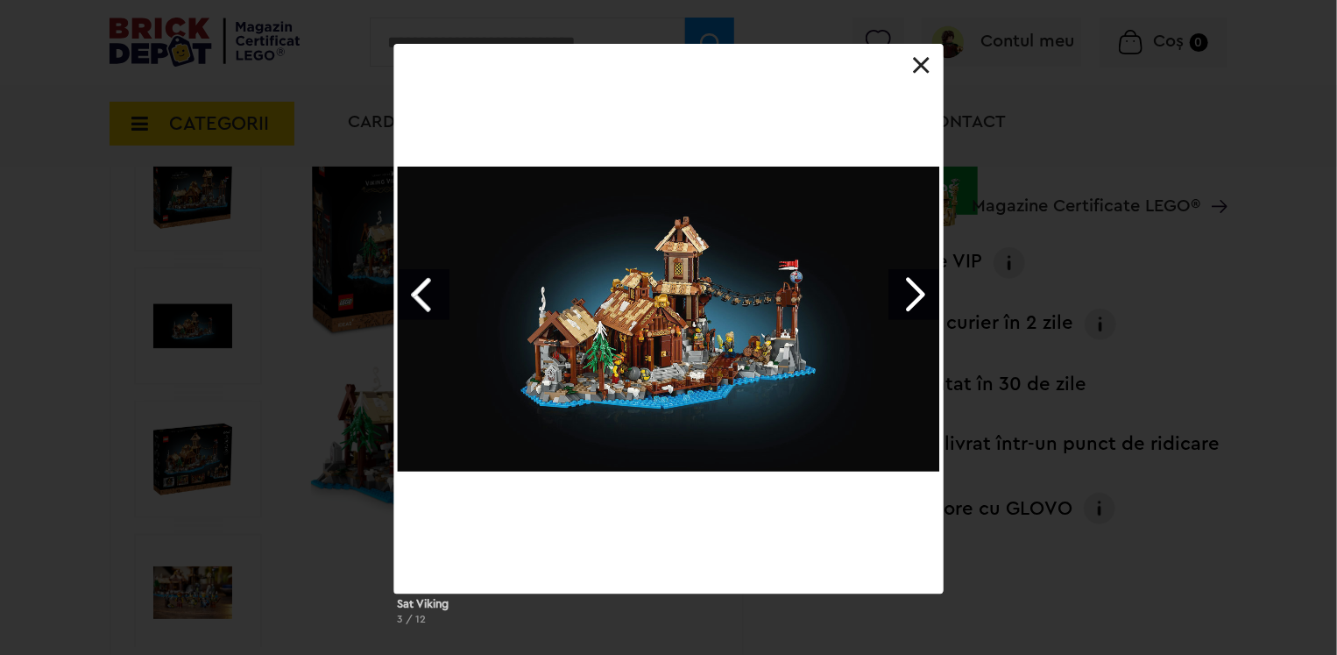
click at [915, 294] on link "Next image" at bounding box center [913, 294] width 51 height 51
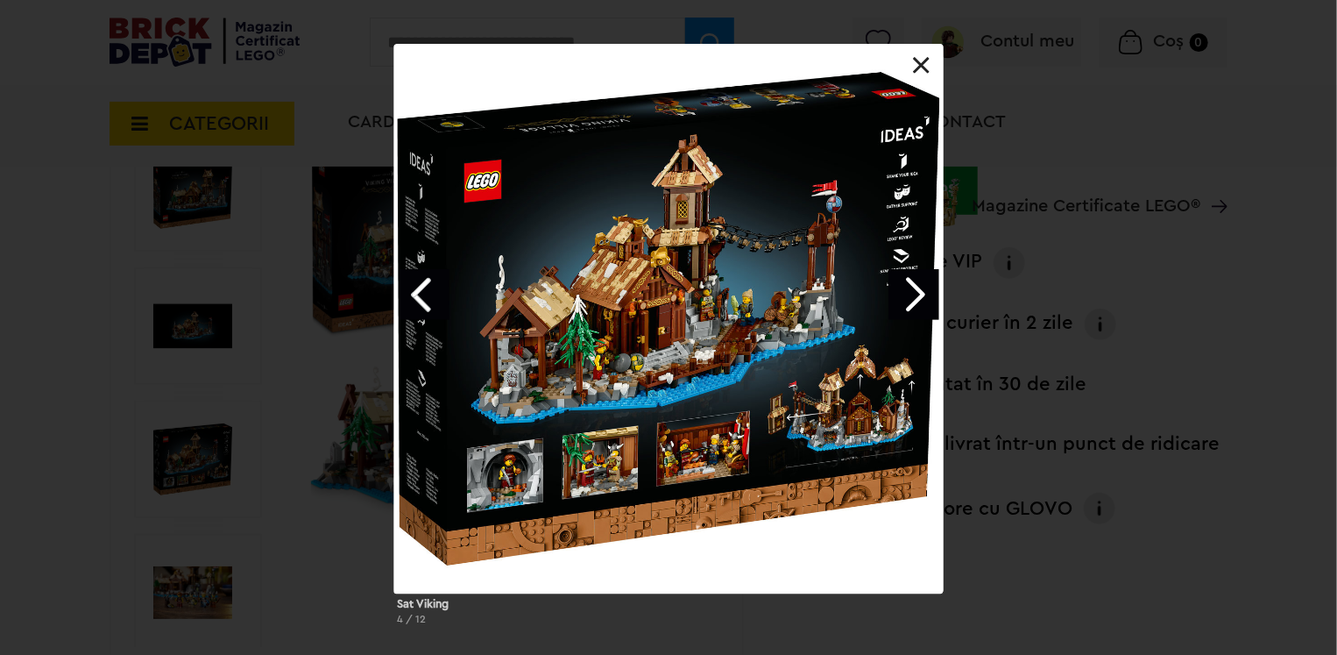
click at [920, 62] on link at bounding box center [922, 66] width 18 height 18
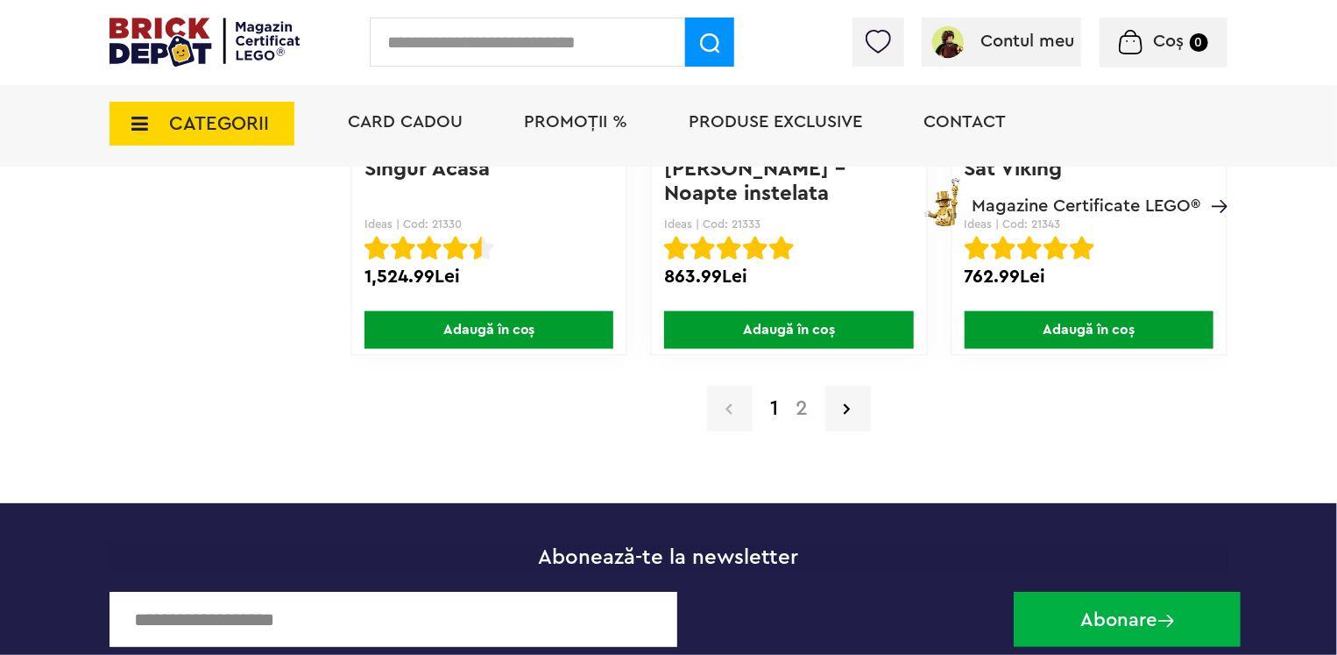
scroll to position [14224, 0]
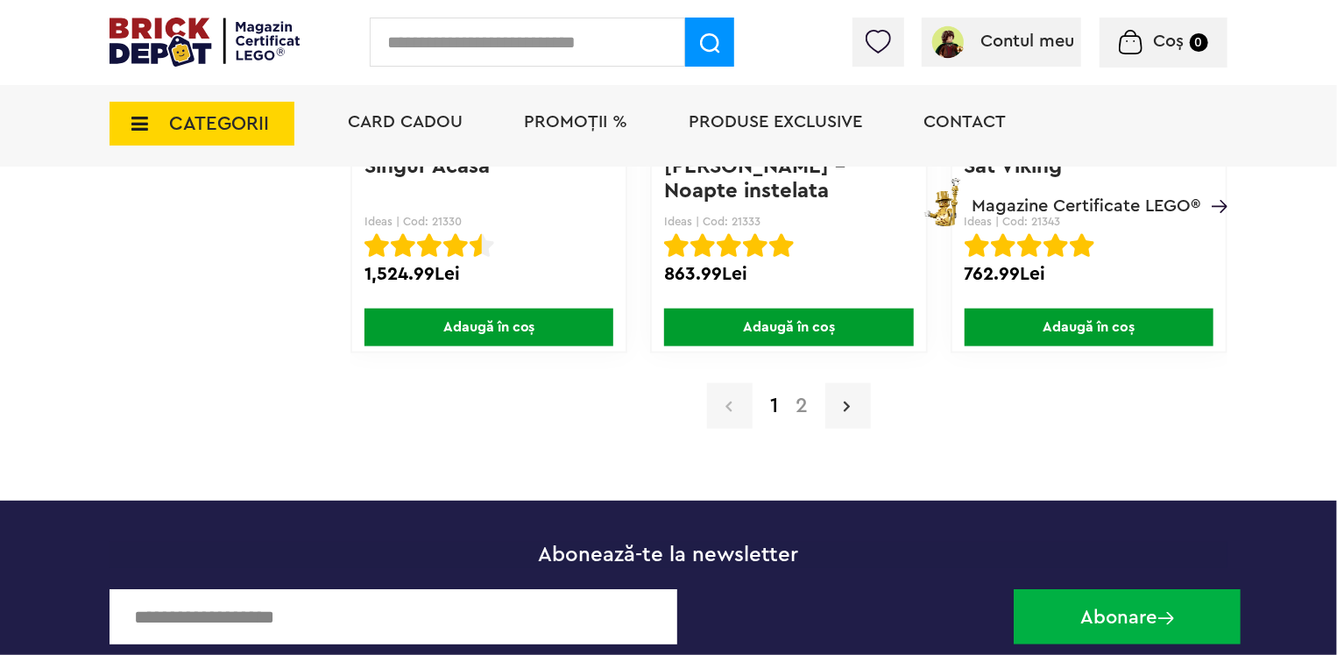
click at [850, 383] on link at bounding box center [848, 406] width 46 height 46
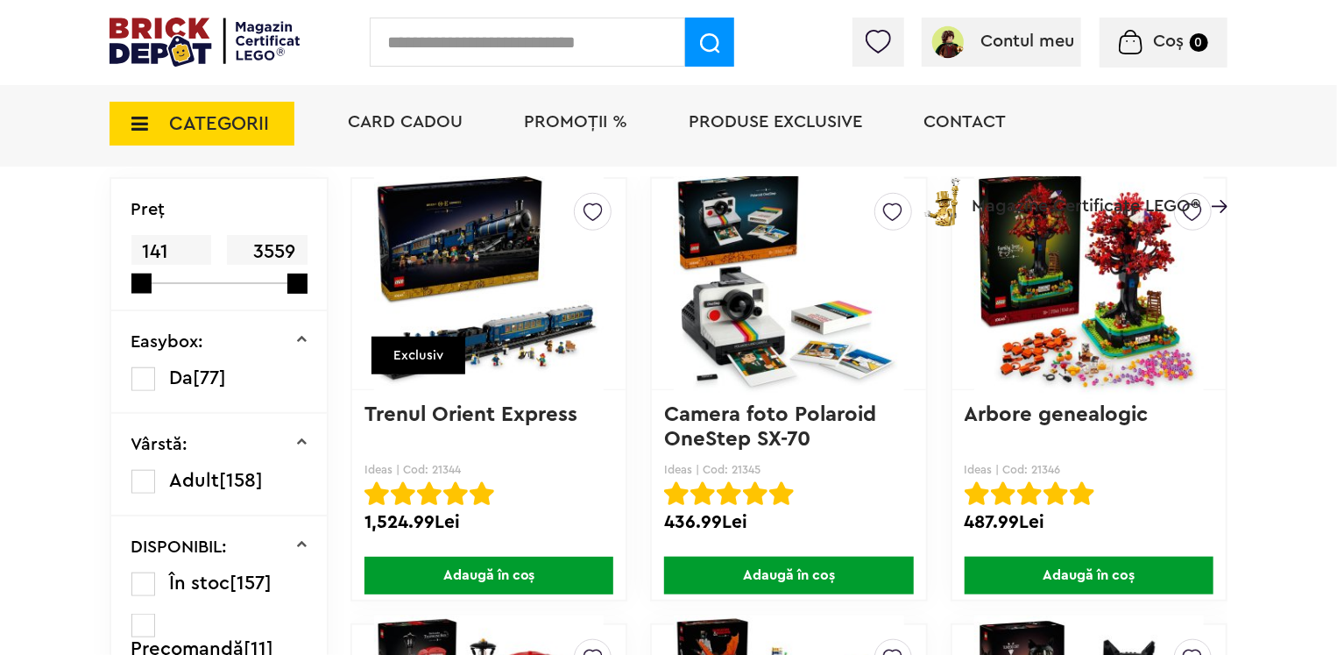
scroll to position [482, 0]
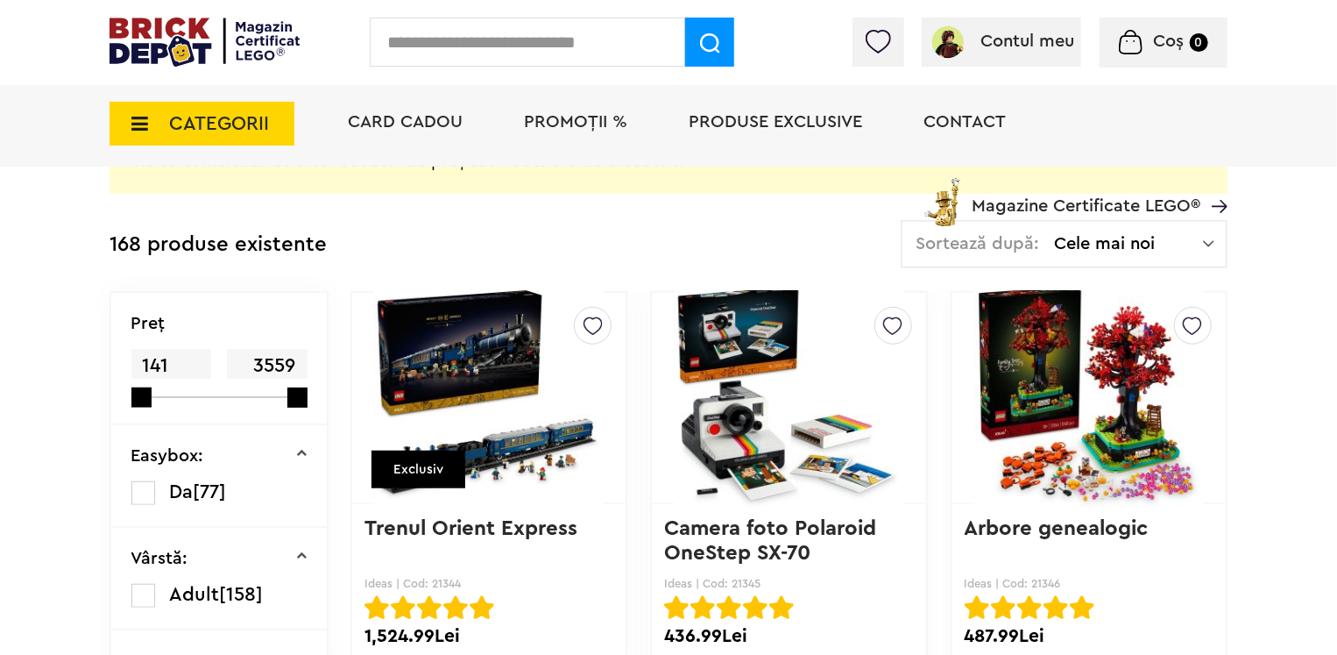
click at [589, 320] on img at bounding box center [593, 322] width 19 height 28
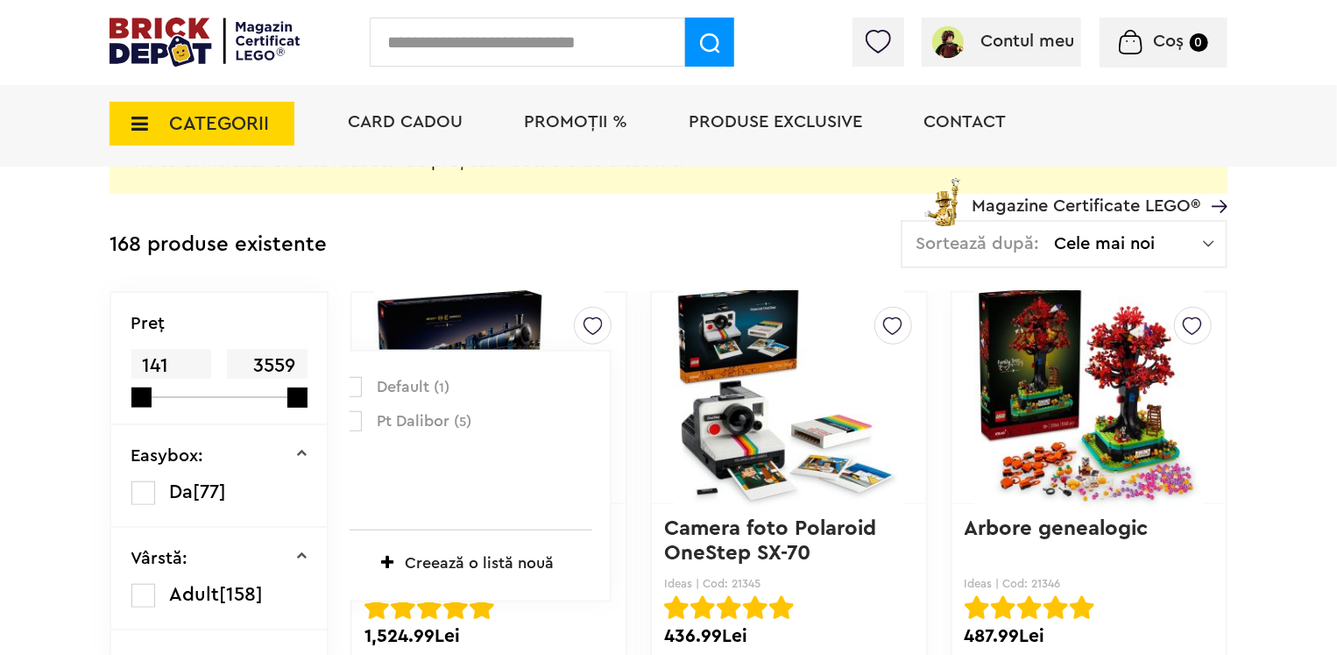
click at [512, 383] on span "Default ( 1 )" at bounding box center [474, 387] width 194 height 23
click at [420, 386] on span "Default ( 1 )" at bounding box center [474, 387] width 194 height 23
click at [360, 388] on label at bounding box center [352, 387] width 20 height 20
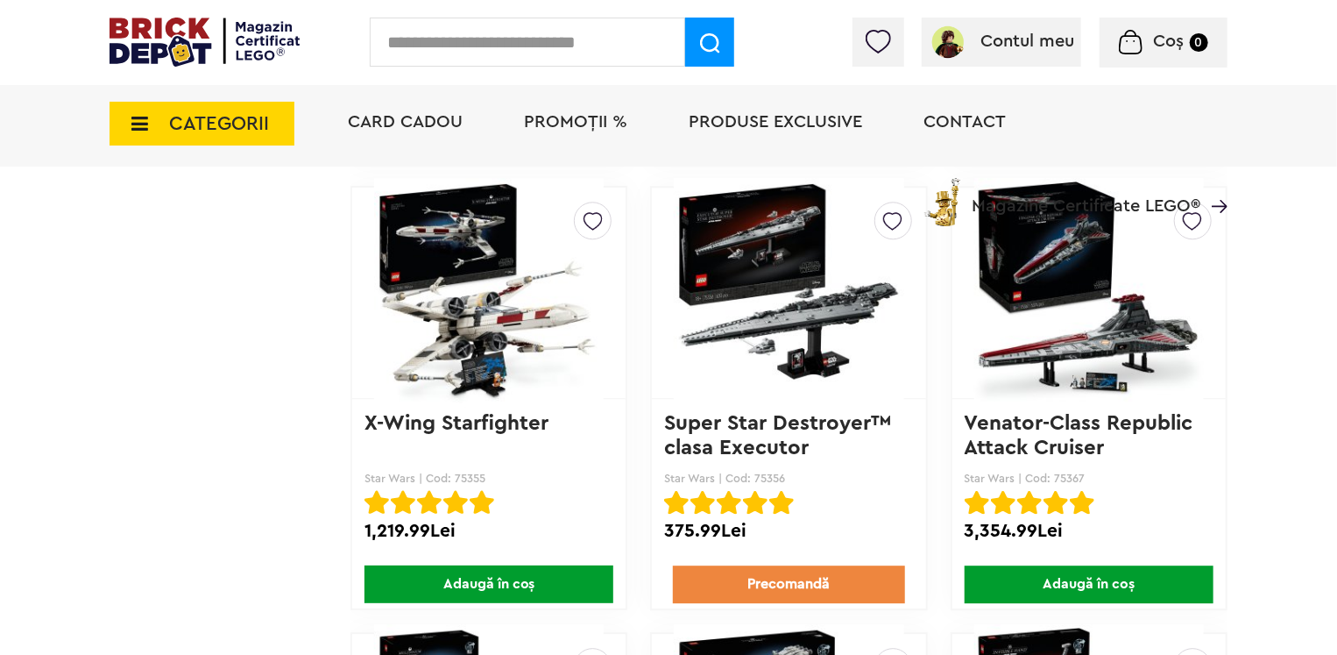
scroll to position [5213, 0]
